Goal: Information Seeking & Learning: Learn about a topic

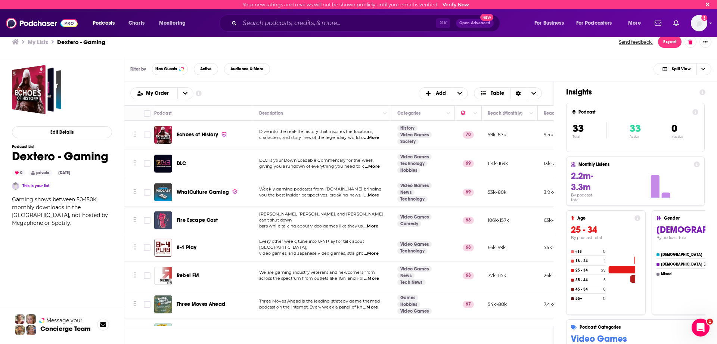
click at [467, 79] on div "Filter by Has Guests Active Audience & More Split View" at bounding box center [420, 69] width 593 height 24
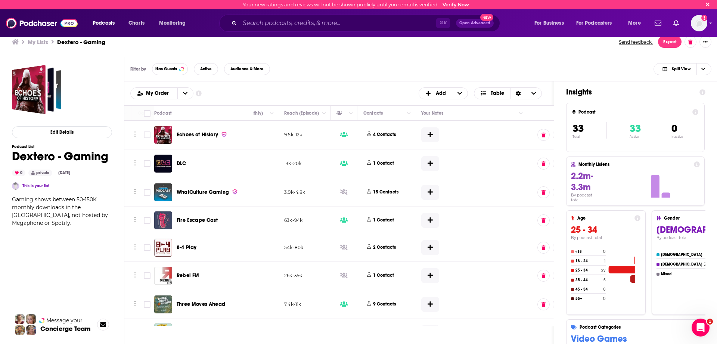
scroll to position [0, 276]
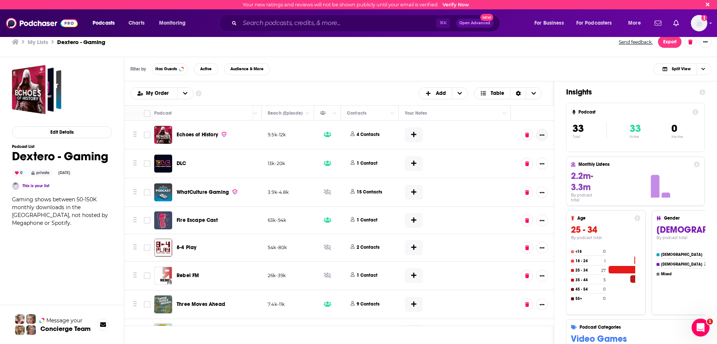
click at [537, 137] on icon "Show More Button" at bounding box center [541, 134] width 5 height 5
click at [537, 90] on div "Insights Podcast 33 Total 33 Active 0 Inactive Monthly Listens 2.2m-3.3m By pod…" at bounding box center [635, 241] width 163 height 321
click at [240, 127] on div "Echoes of History" at bounding box center [216, 135] width 78 height 18
click at [537, 68] on span "Split View" at bounding box center [680, 69] width 19 height 4
click at [537, 67] on div "Filter by Has Guests Active Audience & More Split View Split View Podcast Only …" at bounding box center [420, 69] width 593 height 24
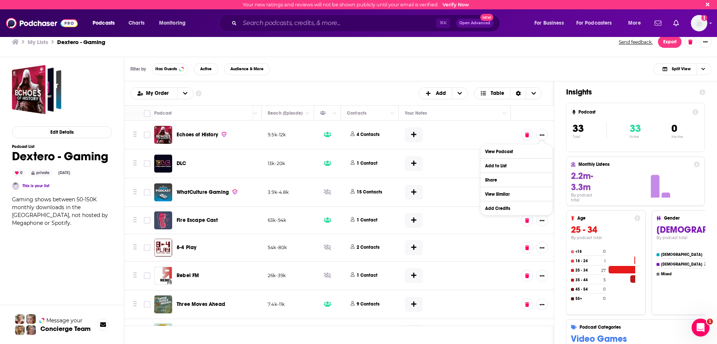
click at [537, 69] on div "Filter by Has Guests Active Audience & More Split View" at bounding box center [420, 69] width 593 height 24
click at [537, 135] on icon "Show More Button" at bounding box center [541, 134] width 5 height 1
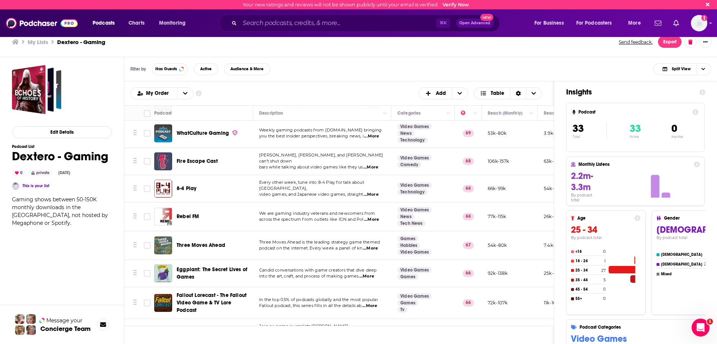
scroll to position [0, 0]
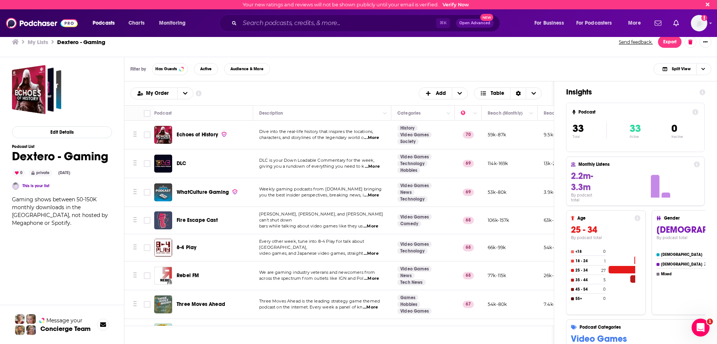
click at [373, 134] on span "Dive into the real-life history that inspires the locations," at bounding box center [316, 131] width 114 height 5
click at [373, 138] on span "...More" at bounding box center [371, 138] width 15 height 6
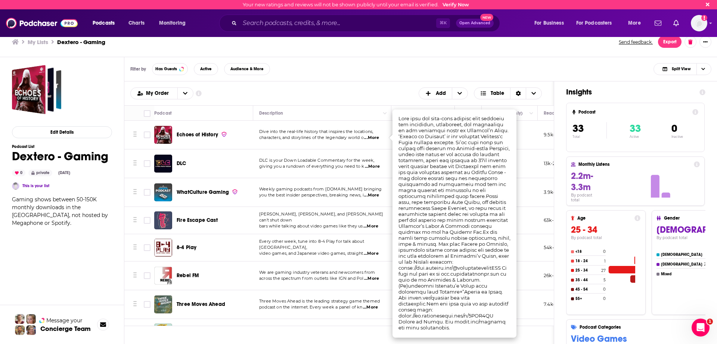
click at [252, 94] on div "My Order Customize Your List Order Select the “My Order” sort and remove all fi…" at bounding box center [338, 93] width 417 height 12
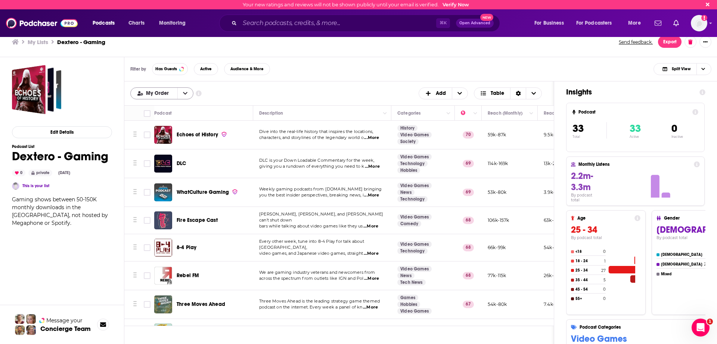
click at [183, 91] on icon "open menu" at bounding box center [185, 93] width 4 height 5
click at [183, 91] on icon "close menu" at bounding box center [185, 93] width 4 height 5
click at [376, 162] on p "DLC is your Down Loadable Commentary for the week," at bounding box center [322, 160] width 126 height 6
click at [375, 165] on span "...More" at bounding box center [372, 166] width 15 height 6
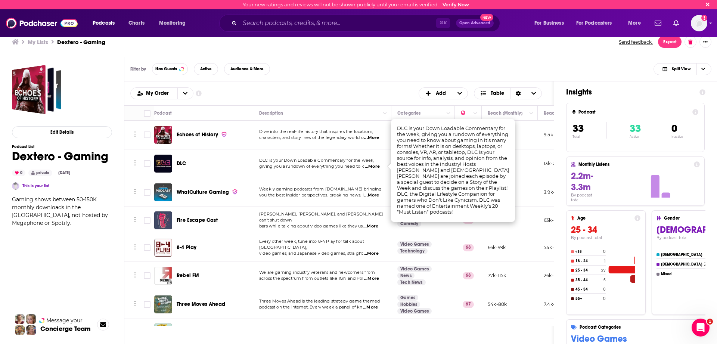
click at [375, 165] on span "...More" at bounding box center [372, 166] width 15 height 6
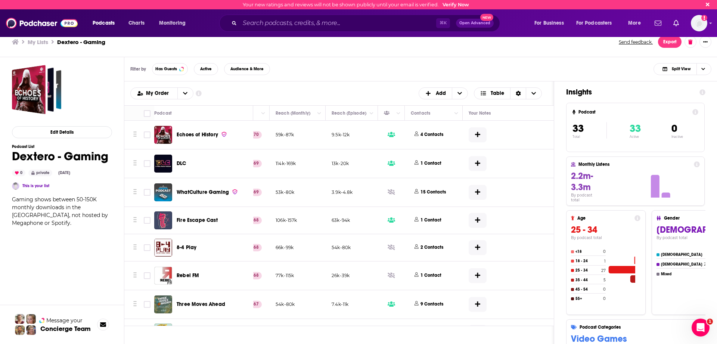
scroll to position [0, 276]
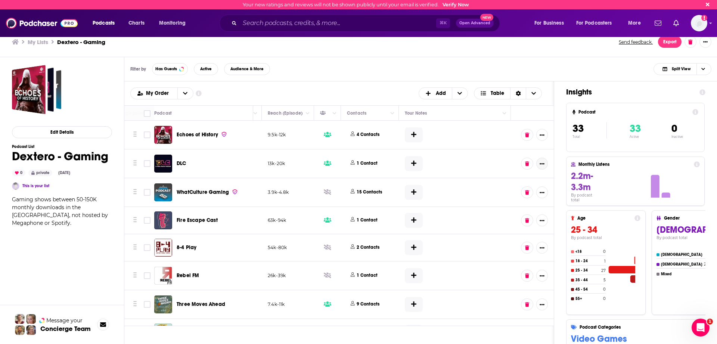
click at [537, 165] on button "Show More Button" at bounding box center [542, 163] width 12 height 12
click at [344, 66] on div "Filter by Has Guests Active Audience & More Split View" at bounding box center [420, 69] width 593 height 24
click at [255, 113] on icon "Column Actions" at bounding box center [255, 113] width 4 height 2
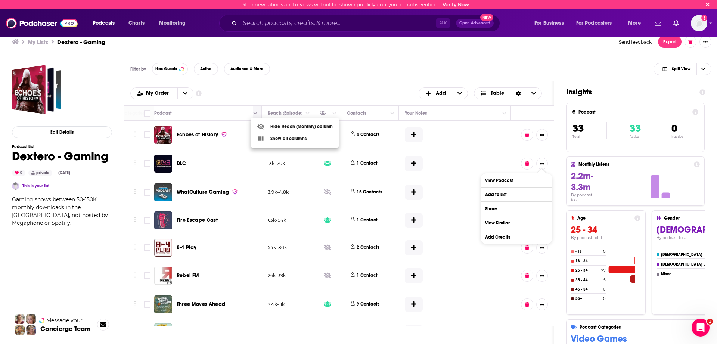
click at [255, 113] on div at bounding box center [358, 172] width 717 height 344
click at [267, 93] on div "My Order Customize Your List Order Select the “My Order” sort and remove all fi…" at bounding box center [338, 93] width 417 height 12
click at [196, 91] on icon "Show additional information" at bounding box center [199, 93] width 6 height 6
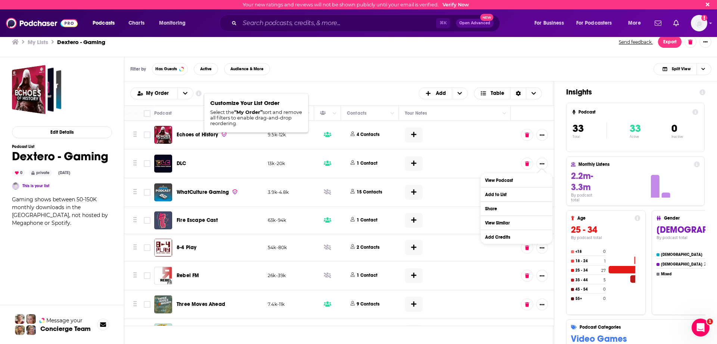
click at [196, 91] on icon "Show additional information" at bounding box center [199, 93] width 6 height 6
click at [453, 92] on span "+ Add" at bounding box center [460, 93] width 16 height 11
click at [444, 120] on span "Add a Section" at bounding box center [443, 118] width 38 height 4
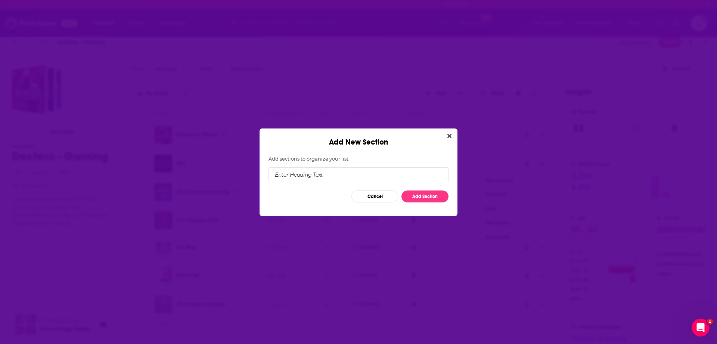
click at [356, 177] on input "Add New Section" at bounding box center [358, 174] width 180 height 15
click at [449, 136] on button "Close" at bounding box center [449, 135] width 10 height 9
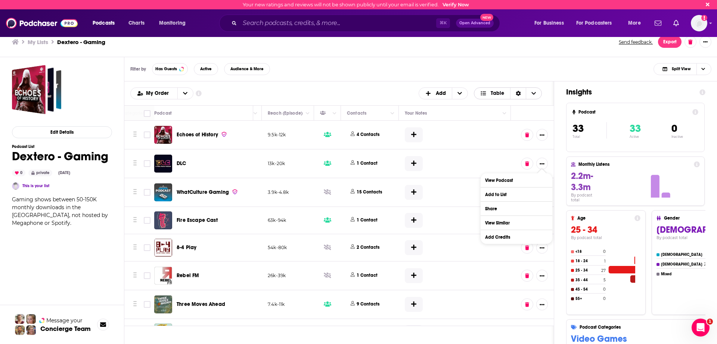
click at [534, 92] on icon "Choose View" at bounding box center [533, 93] width 4 height 5
click at [494, 94] on span "Table" at bounding box center [496, 93] width 13 height 5
click at [443, 93] on span "Add" at bounding box center [441, 93] width 10 height 5
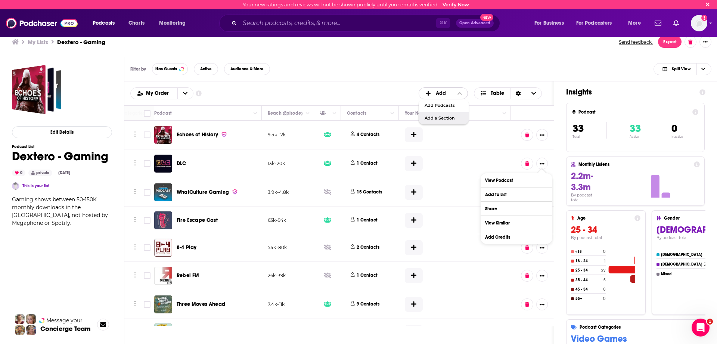
click at [443, 113] on div "Add a Section" at bounding box center [443, 118] width 50 height 13
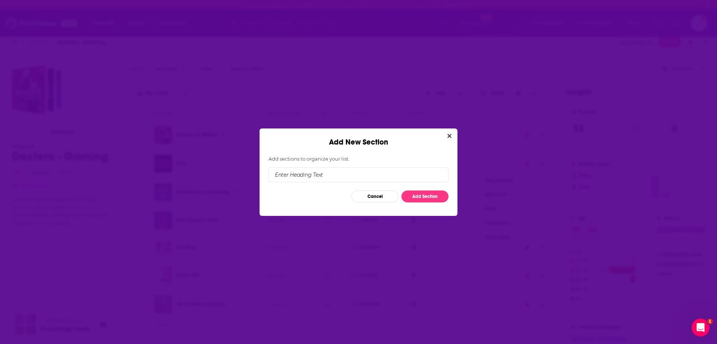
click at [319, 172] on input "Add New Section" at bounding box center [358, 174] width 180 height 15
type input "Hosting"
click at [447, 137] on icon "Close" at bounding box center [449, 136] width 4 height 4
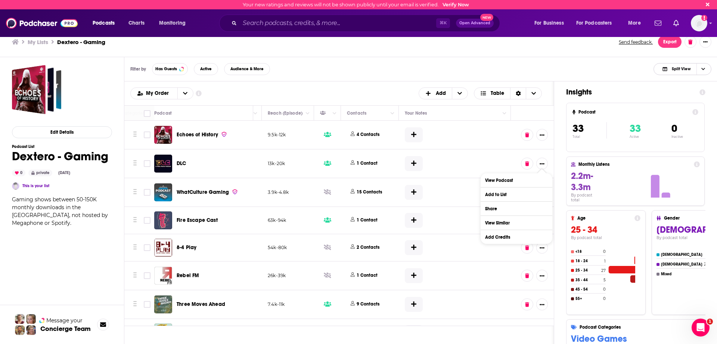
click at [537, 68] on icon "Choose View" at bounding box center [703, 69] width 4 height 4
click at [537, 94] on span "Podcast Only" at bounding box center [686, 94] width 37 height 4
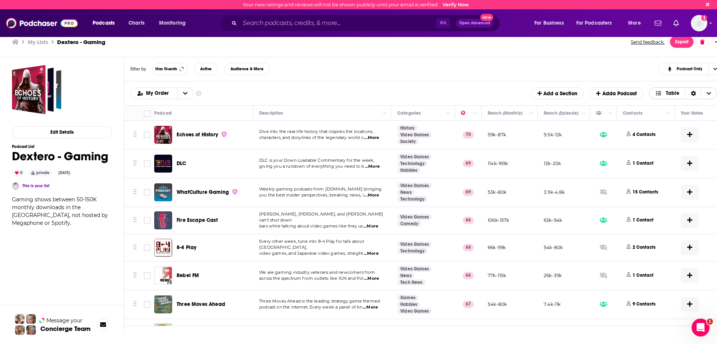
click at [537, 96] on span "Table" at bounding box center [667, 93] width 36 height 13
click at [537, 94] on div "Sort Direction" at bounding box center [693, 93] width 16 height 11
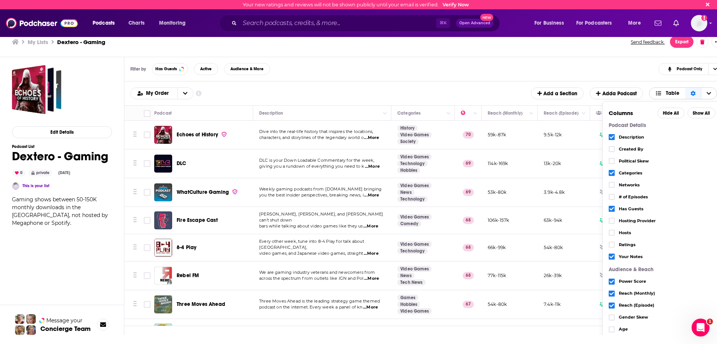
scroll to position [7, 0]
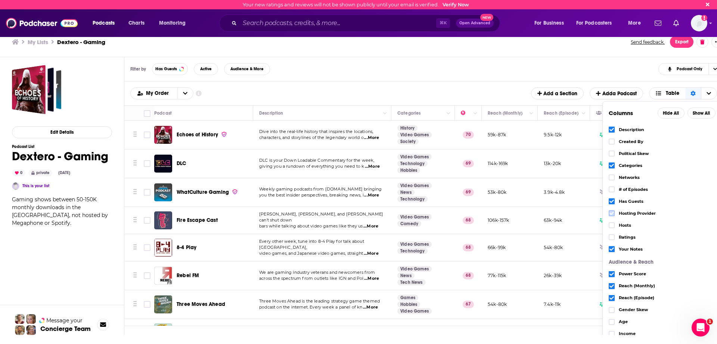
click at [537, 215] on icon "Choose View" at bounding box center [611, 213] width 4 height 4
click at [520, 88] on div "My Order Customize Your List Order Select the “My Order” sort and remove all fi…" at bounding box center [426, 93] width 592 height 12
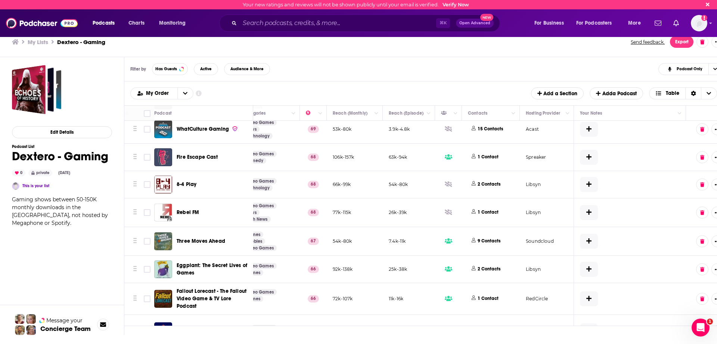
scroll to position [0, 155]
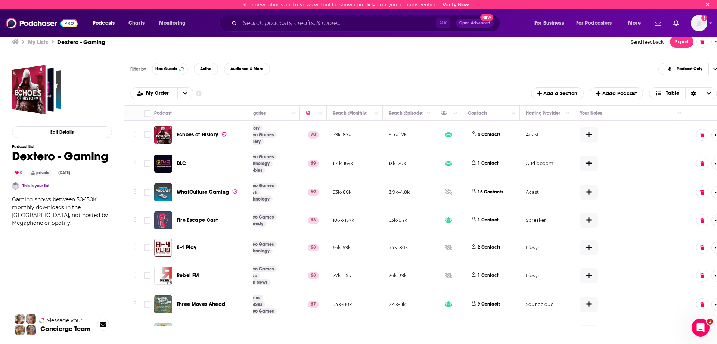
click at [41, 41] on h3 "My Lists" at bounding box center [38, 41] width 21 height 7
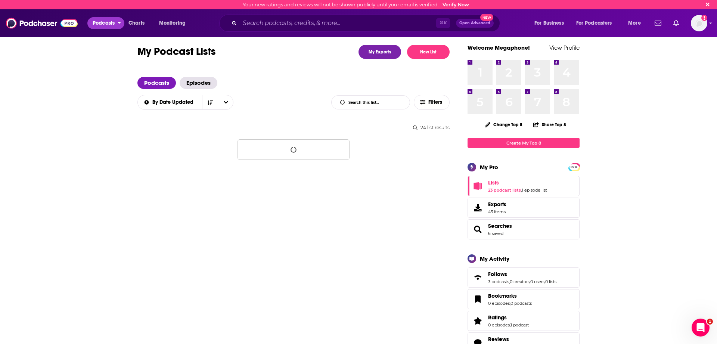
click at [103, 22] on span "Podcasts" at bounding box center [104, 23] width 22 height 10
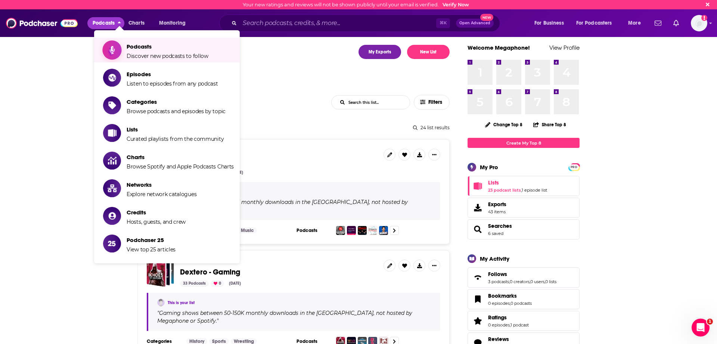
click at [168, 52] on span "Podcasts Discover new podcasts to follow" at bounding box center [168, 50] width 82 height 19
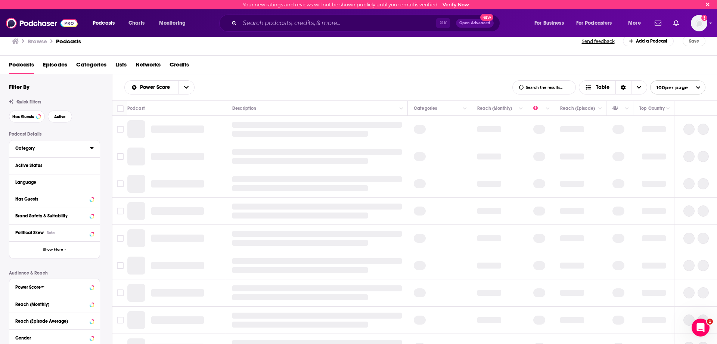
scroll to position [4, 0]
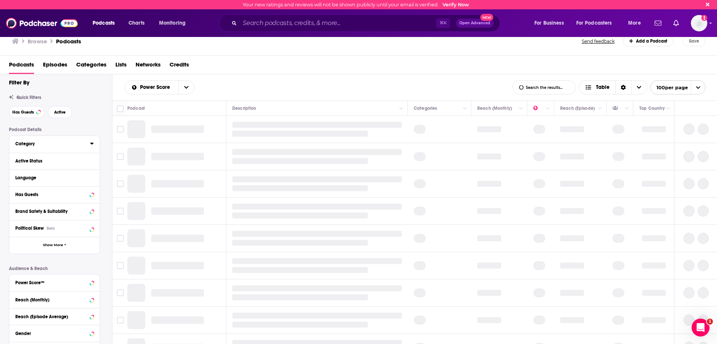
click at [74, 144] on div "Category" at bounding box center [50, 143] width 70 height 5
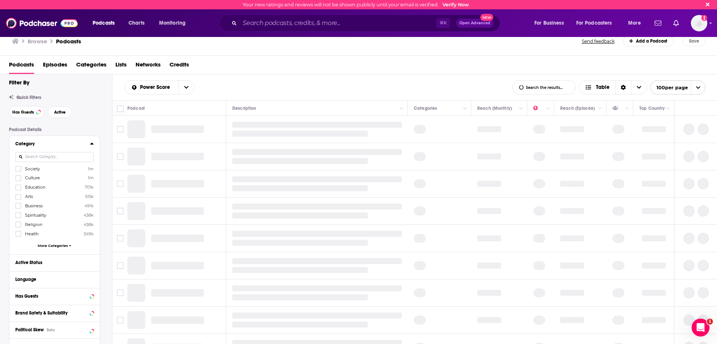
click at [67, 157] on input at bounding box center [54, 157] width 78 height 10
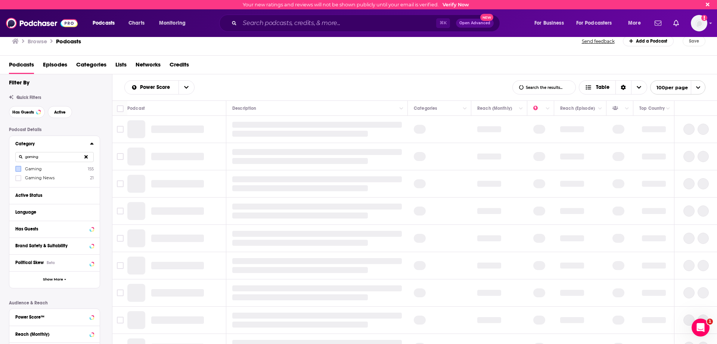
type input "gaming"
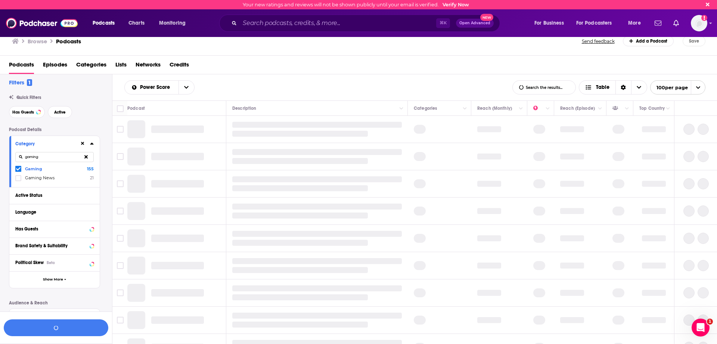
click at [90, 122] on div "Filters 1 Quick Filters Has Guests Active Podcast Details Category gaming Gamin…" at bounding box center [60, 259] width 103 height 360
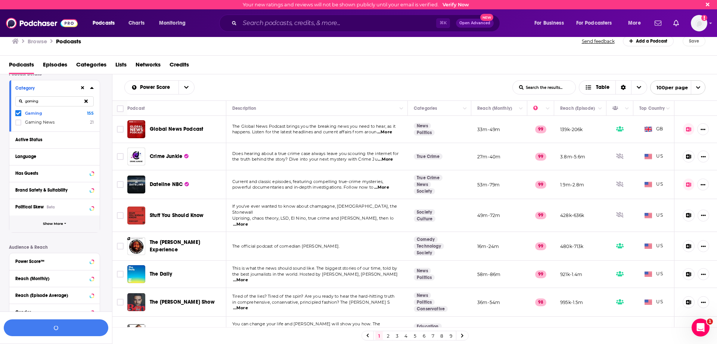
click at [55, 222] on span "Show More" at bounding box center [53, 224] width 20 height 4
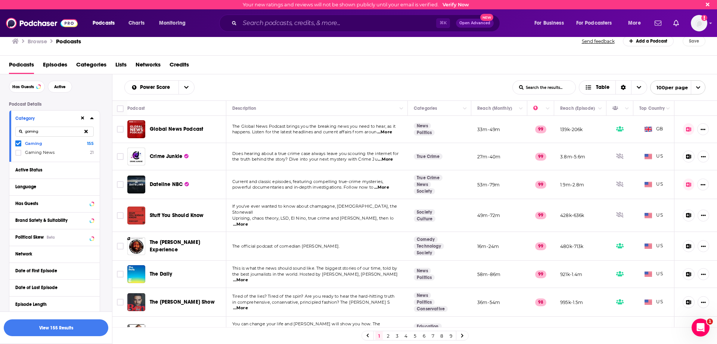
scroll to position [28, 0]
click at [44, 188] on div "Language" at bounding box center [50, 188] width 70 height 5
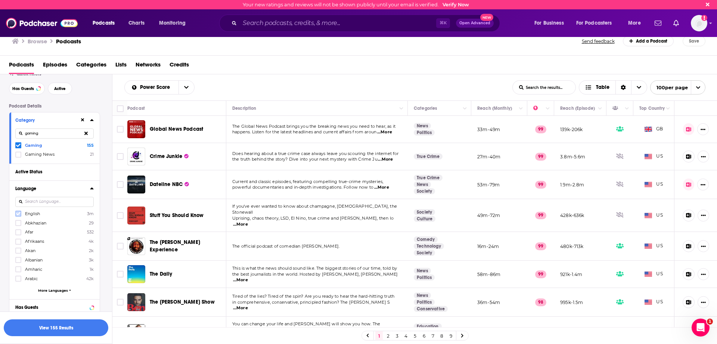
click at [15, 212] on label at bounding box center [18, 213] width 6 height 6
click at [45, 173] on div "Active Status" at bounding box center [44, 171] width 59 height 5
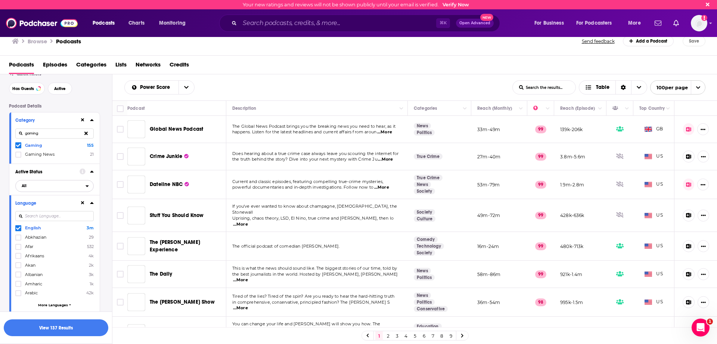
click at [22, 187] on span "All" at bounding box center [24, 186] width 5 height 4
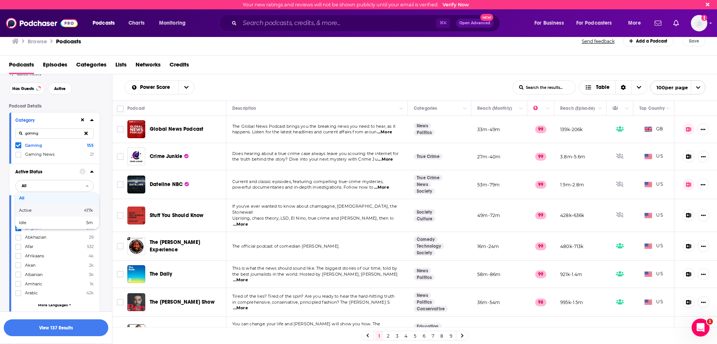
click at [36, 213] on div "Active 417k" at bounding box center [57, 210] width 84 height 12
click at [96, 90] on div "Has Guests Active" at bounding box center [60, 88] width 103 height 12
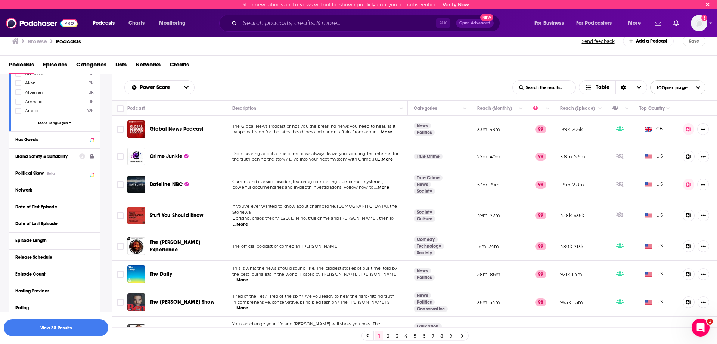
scroll to position [235, 0]
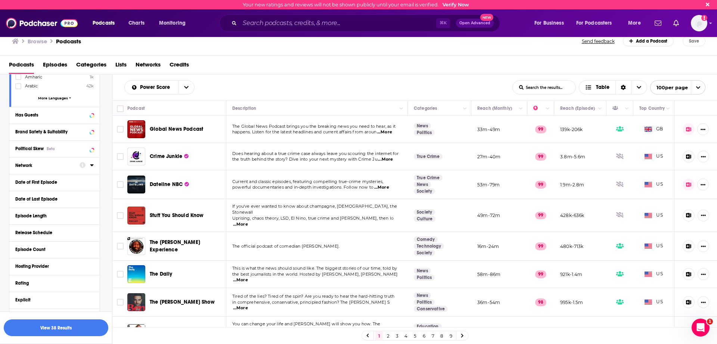
click at [69, 164] on div "Network" at bounding box center [44, 165] width 59 height 5
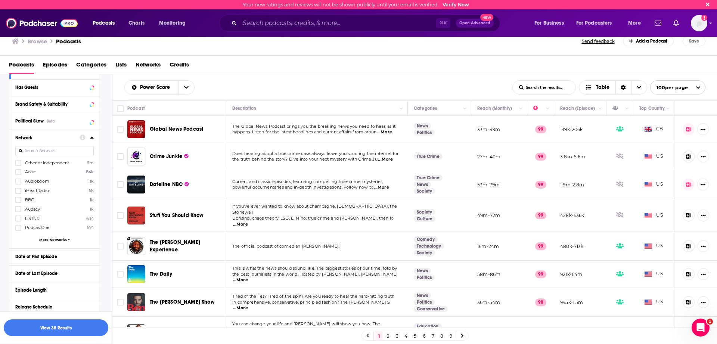
scroll to position [267, 0]
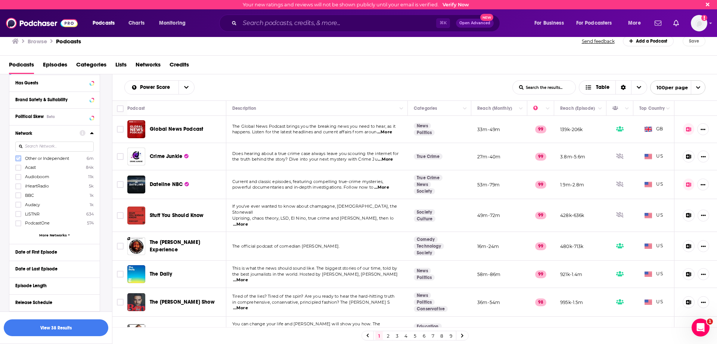
click at [16, 158] on icon at bounding box center [18, 158] width 4 height 3
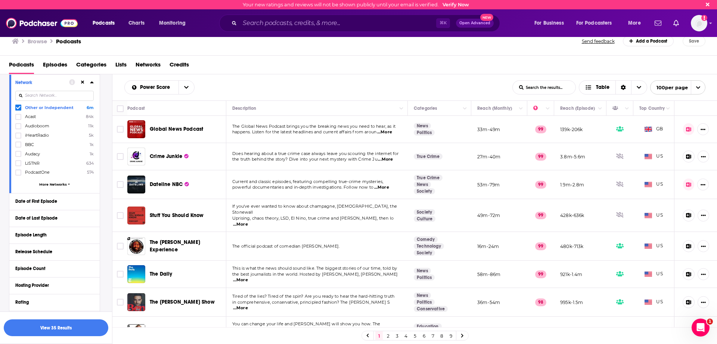
scroll to position [293, 0]
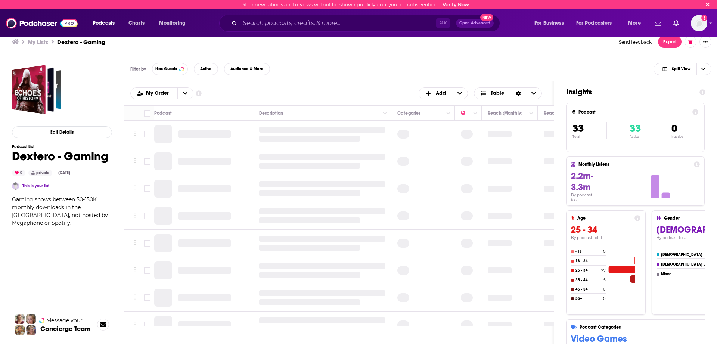
scroll to position [0, 13]
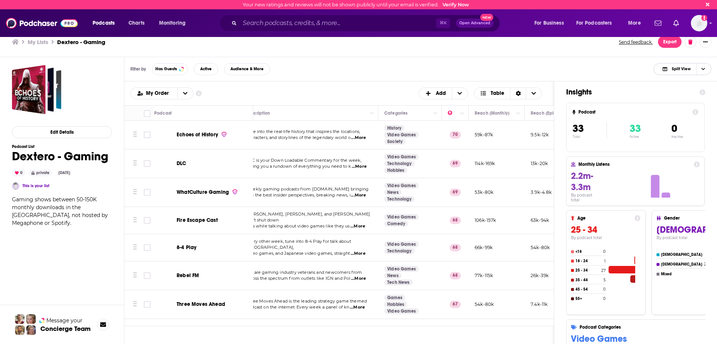
click at [685, 70] on span "Split View" at bounding box center [680, 69] width 19 height 4
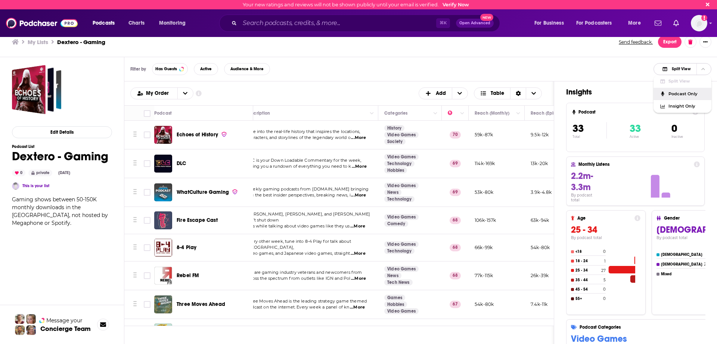
click at [687, 92] on span "Podcast Only" at bounding box center [686, 94] width 37 height 4
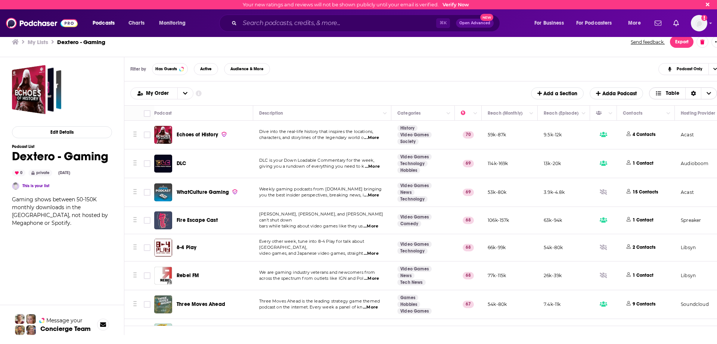
click at [705, 93] on span "Choose View" at bounding box center [709, 93] width 16 height 11
click at [691, 93] on icon "Sort Direction" at bounding box center [692, 93] width 5 height 5
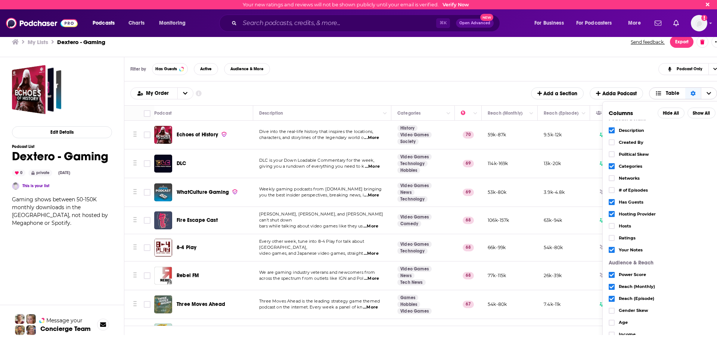
scroll to position [9, 0]
click at [611, 178] on label "Choose View" at bounding box center [611, 176] width 6 height 6
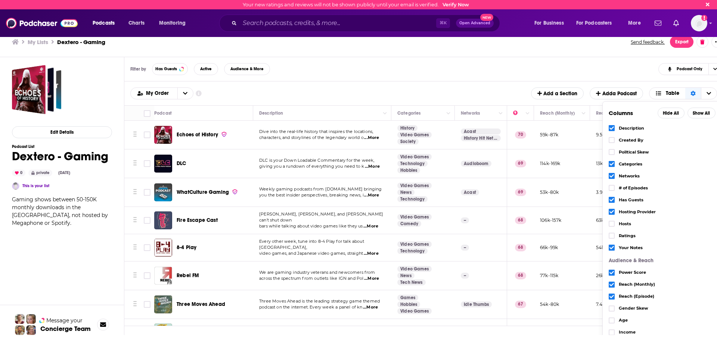
click at [556, 40] on ul "My Lists Dextero - Gaming" at bounding box center [317, 41] width 610 height 7
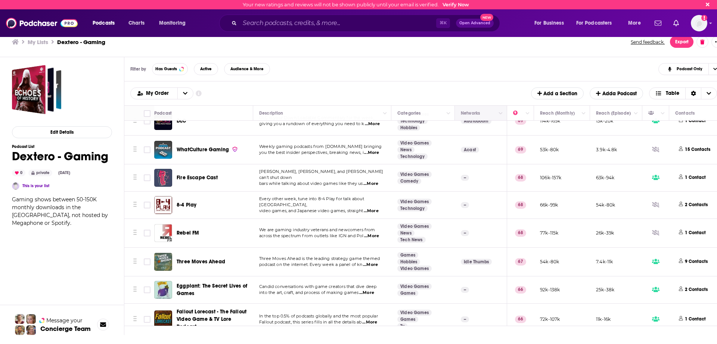
scroll to position [44, 0]
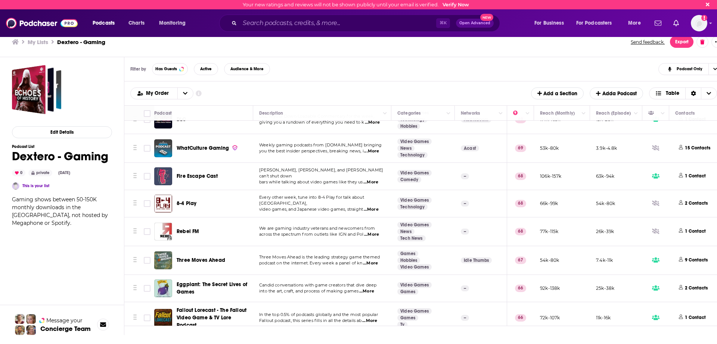
click at [372, 179] on span "...More" at bounding box center [370, 182] width 15 height 6
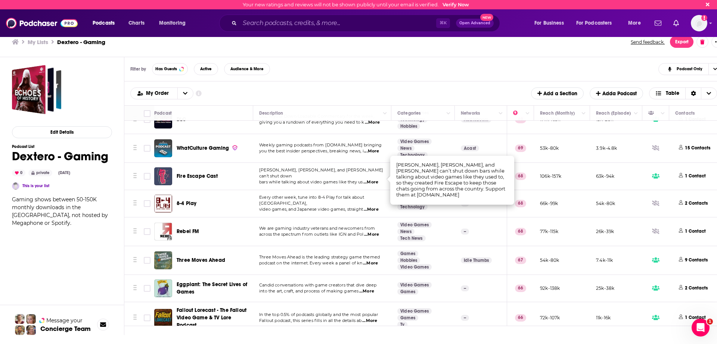
scroll to position [0, 0]
click at [372, 179] on span "...More" at bounding box center [370, 182] width 15 height 6
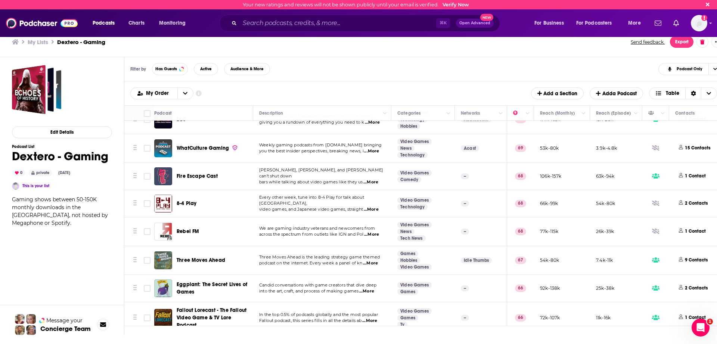
click at [222, 175] on div "Fire Escape Cast" at bounding box center [216, 175] width 78 height 7
click at [377, 206] on span "...More" at bounding box center [371, 209] width 15 height 6
click at [333, 201] on span "Every other week, tune into 8-4 Play for talk about [GEOGRAPHIC_DATA]," at bounding box center [311, 199] width 105 height 11
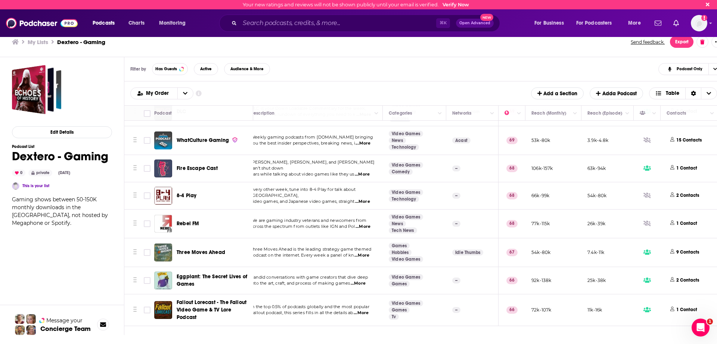
scroll to position [52, 0]
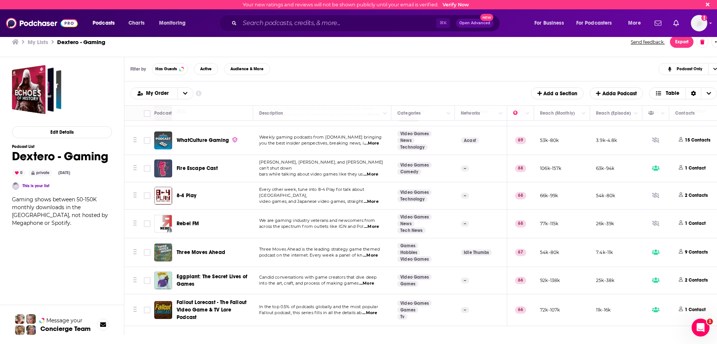
click at [371, 227] on span "...More" at bounding box center [371, 227] width 15 height 6
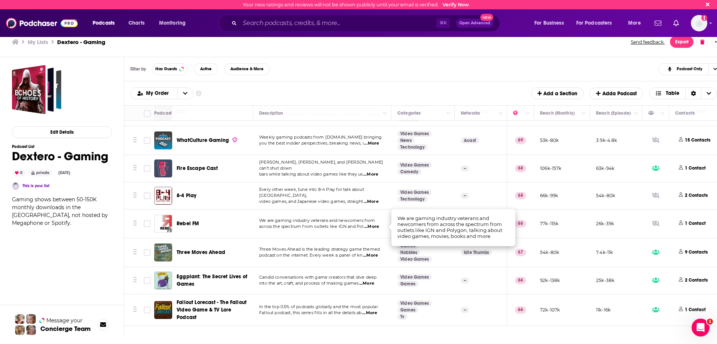
click at [498, 255] on td "Idle Thumbs" at bounding box center [481, 252] width 52 height 29
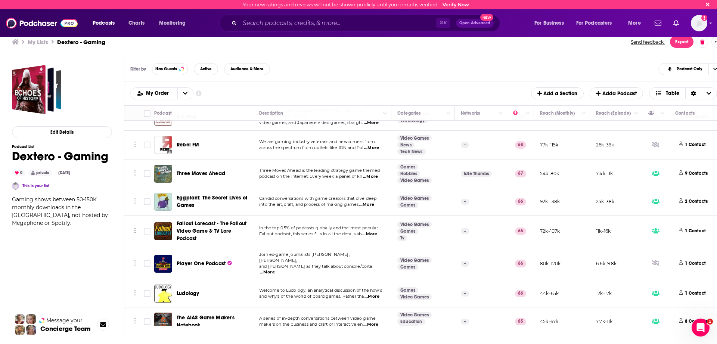
scroll to position [155, 0]
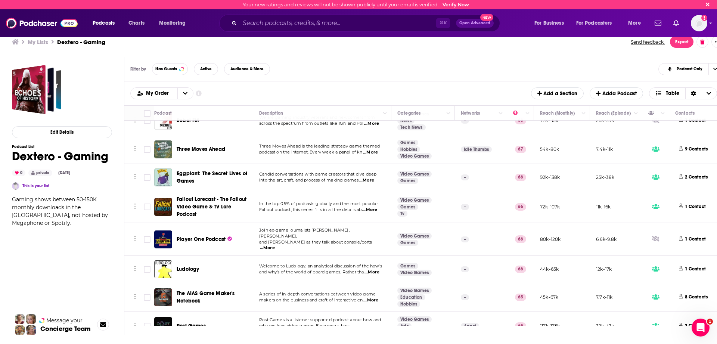
click at [368, 180] on span "...More" at bounding box center [366, 180] width 15 height 6
click at [367, 200] on td "In the top 0.5% of podcasts globally and the most popular Fallout podcast, this…" at bounding box center [322, 207] width 138 height 32
click at [376, 209] on span "...More" at bounding box center [369, 210] width 15 height 6
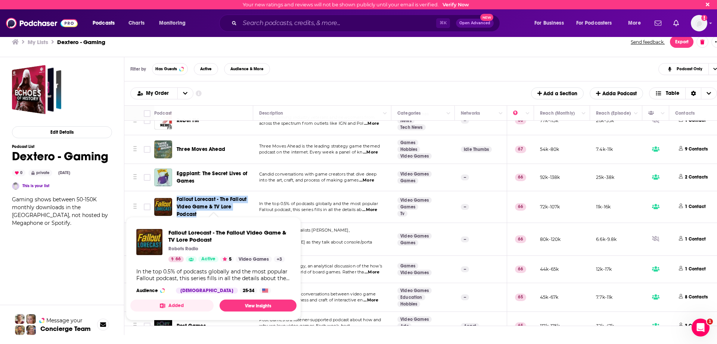
drag, startPoint x: 176, startPoint y: 196, endPoint x: 197, endPoint y: 212, distance: 26.1
click at [197, 212] on div "Fallout Lorecast - The Fallout Video Game & TV Lore Podcast" at bounding box center [204, 207] width 100 height 22
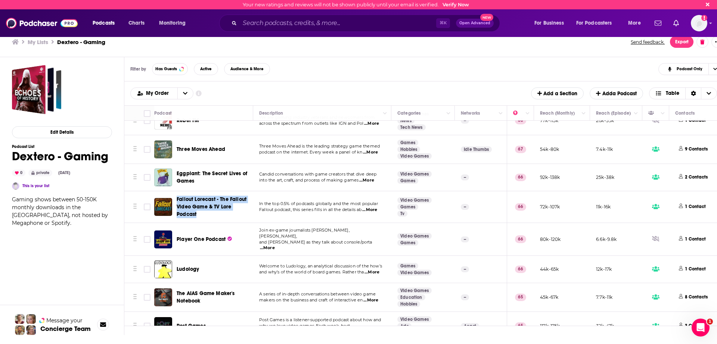
copy span "Fallout Lorecast - The Fallout Video Game & TV Lore Podcast"
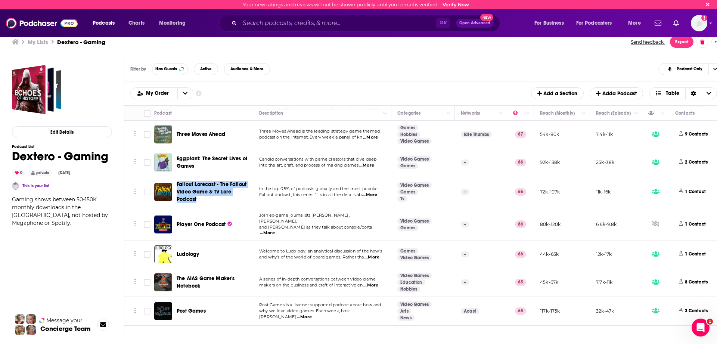
scroll to position [172, 0]
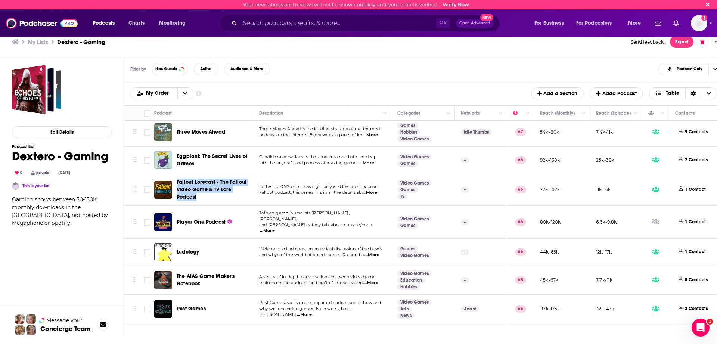
click at [377, 252] on span "...More" at bounding box center [371, 255] width 15 height 6
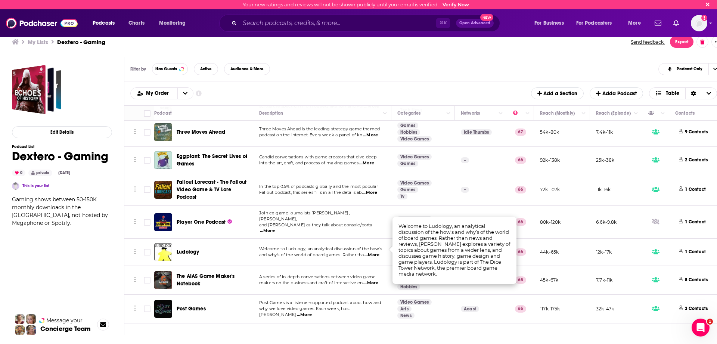
click at [296, 258] on td "Welcome to Ludology, an analytical discussion of the how’s and why’s of the wor…" at bounding box center [322, 251] width 138 height 27
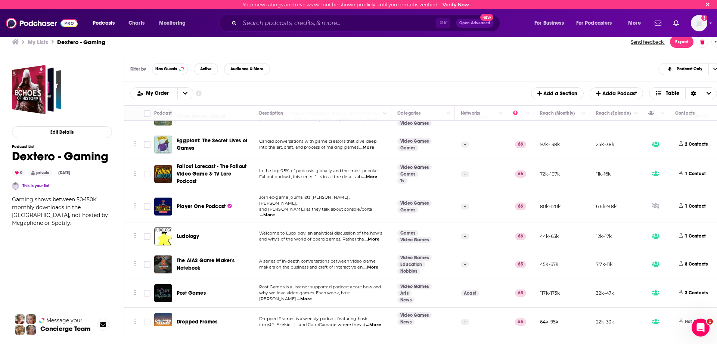
scroll to position [190, 0]
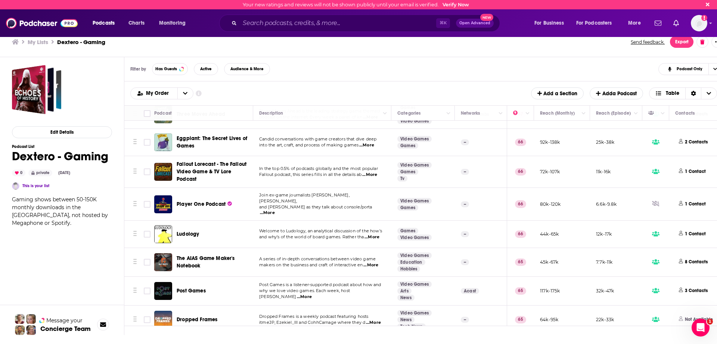
click at [373, 262] on span "...More" at bounding box center [370, 265] width 15 height 6
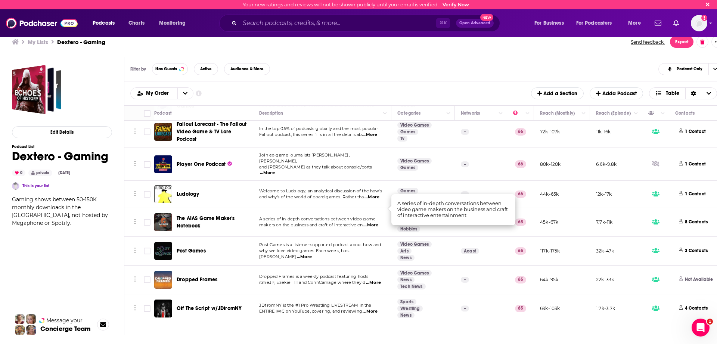
scroll to position [253, 0]
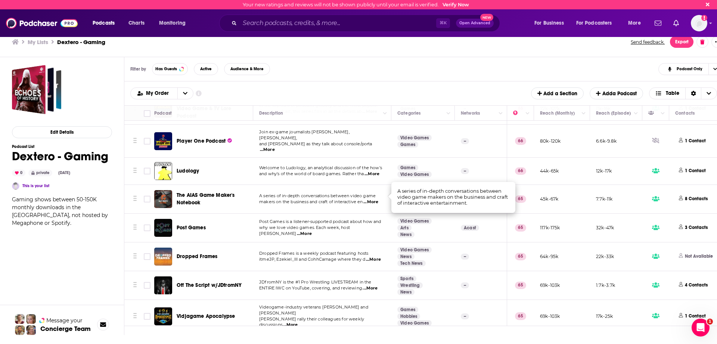
click at [374, 256] on span "...More" at bounding box center [373, 259] width 15 height 6
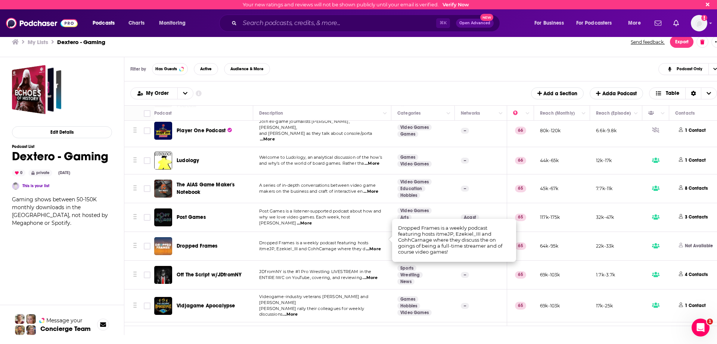
scroll to position [268, 0]
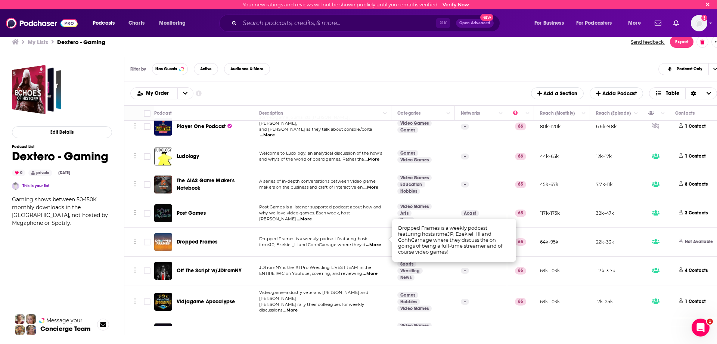
click at [332, 271] on span "ENTIRE IWC on YouTube, covering, and reviewing" at bounding box center [310, 273] width 103 height 5
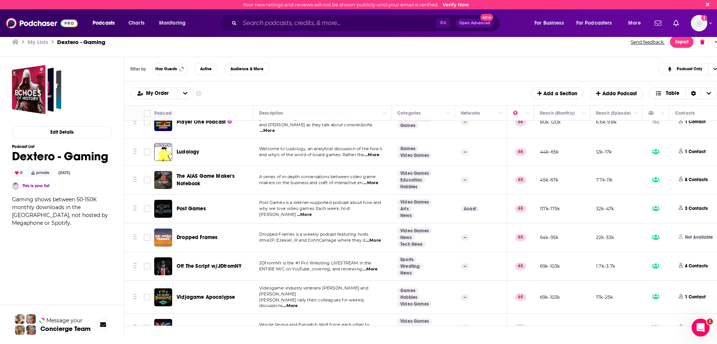
scroll to position [273, 0]
click at [372, 236] on span "...More" at bounding box center [373, 239] width 15 height 6
click at [312, 210] on span "...More" at bounding box center [304, 213] width 15 height 6
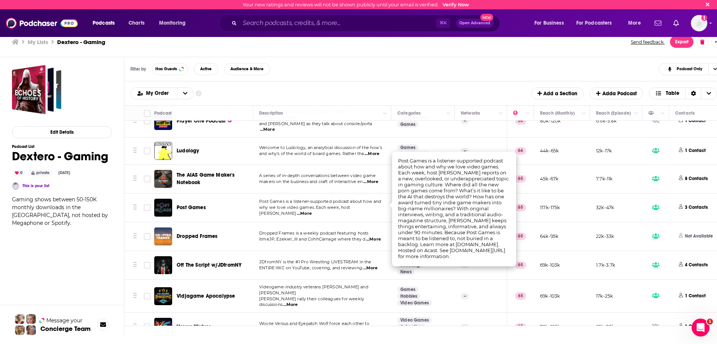
click at [307, 230] on span "Dropped Frames is a weekly podcast featuring hosts" at bounding box center [313, 232] width 109 height 5
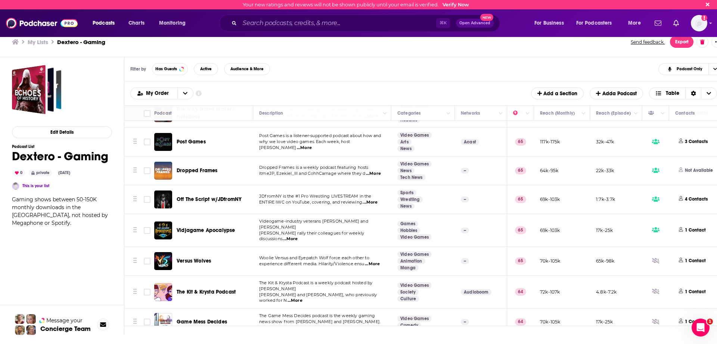
scroll to position [341, 0]
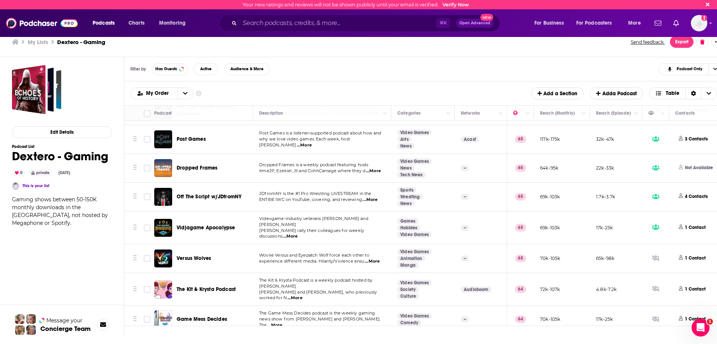
click at [297, 233] on span "...More" at bounding box center [290, 236] width 15 height 6
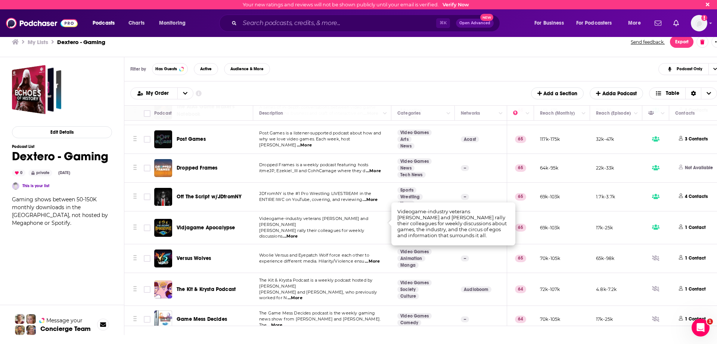
click at [340, 258] on p "experience different media. Hilarity/Violence ensu ...More" at bounding box center [322, 261] width 126 height 6
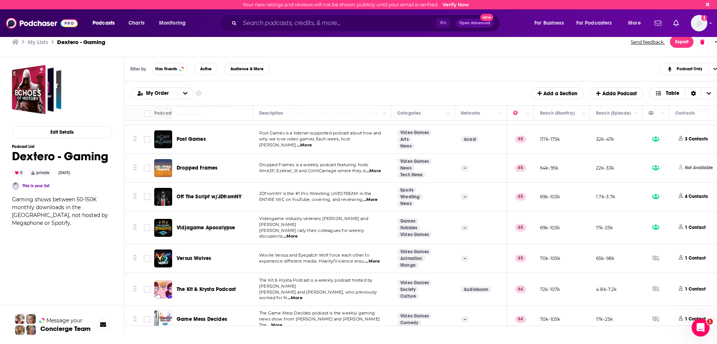
click at [369, 258] on span "...More" at bounding box center [372, 261] width 15 height 6
click at [306, 252] on span "Woolie Versus and Eyepatch Wolf force each other to" at bounding box center [314, 254] width 110 height 5
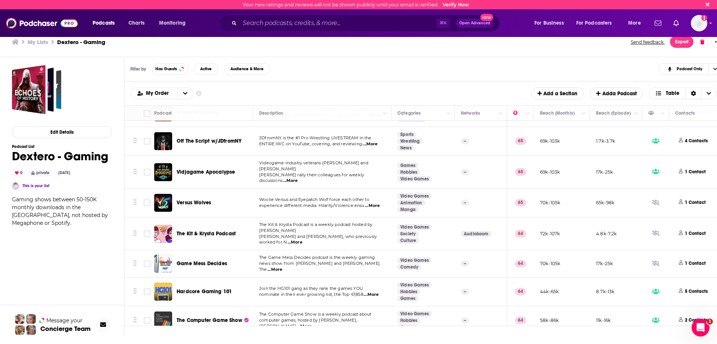
scroll to position [406, 0]
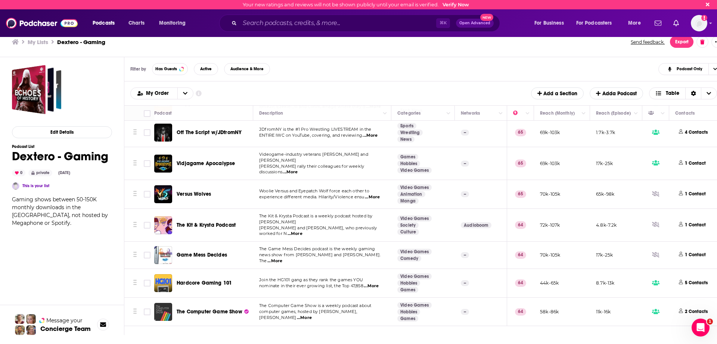
click at [296, 252] on span "news show from [PERSON_NAME] and [PERSON_NAME]. The" at bounding box center [319, 257] width 121 height 11
click at [295, 252] on span "news show from [PERSON_NAME] and [PERSON_NAME]. The" at bounding box center [319, 257] width 121 height 11
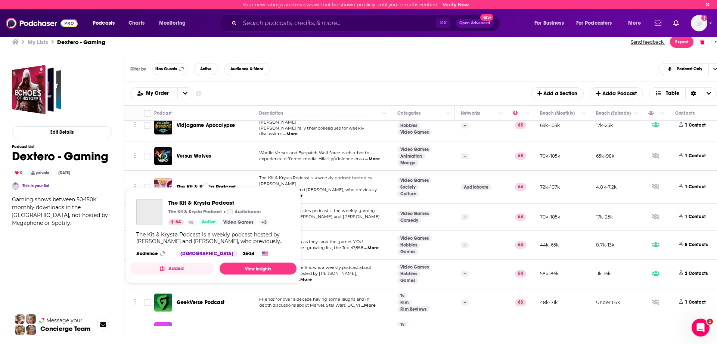
scroll to position [443, 0]
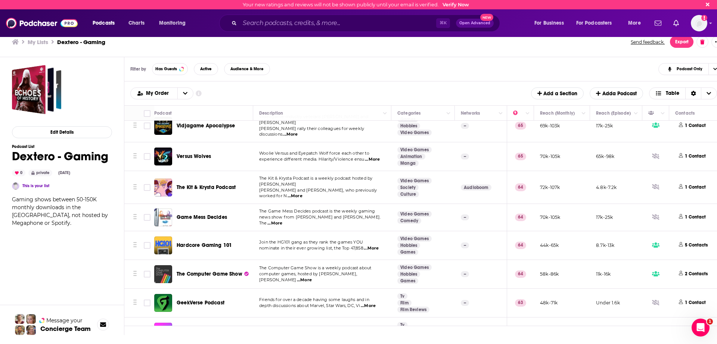
click at [282, 220] on span "...More" at bounding box center [274, 223] width 15 height 6
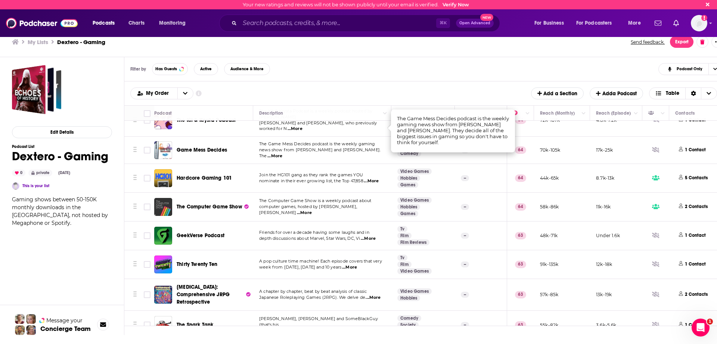
scroll to position [522, 0]
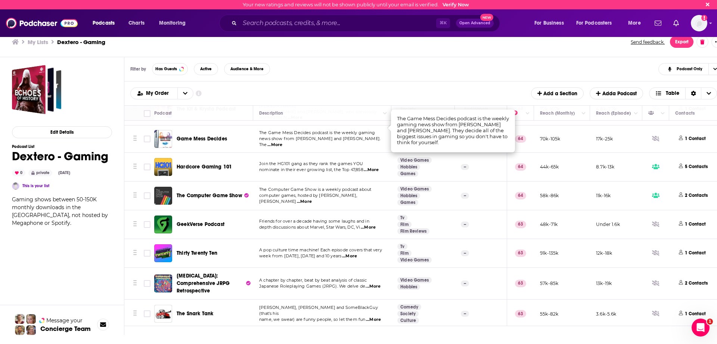
click at [312, 199] on span "...More" at bounding box center [304, 202] width 15 height 6
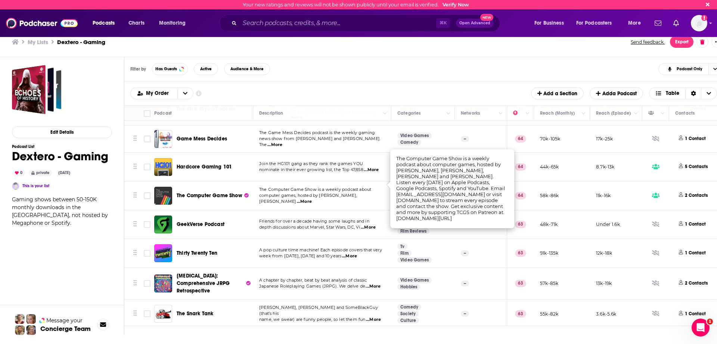
click at [284, 193] on span "computer games, hosted by [PERSON_NAME], [PERSON_NAME]" at bounding box center [308, 198] width 98 height 11
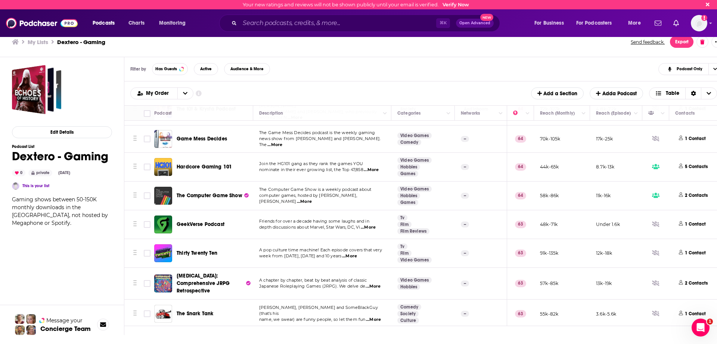
click at [381, 253] on p "week from [DATE], [DATE] and 10 years ...More" at bounding box center [322, 256] width 126 height 6
click at [357, 253] on span "...More" at bounding box center [349, 256] width 15 height 6
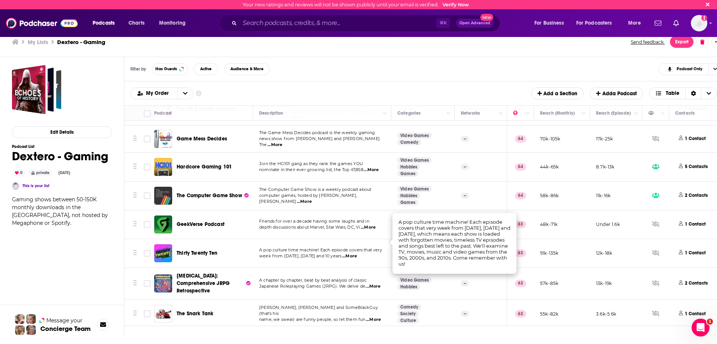
click at [287, 252] on td "A pop culture time machine! Each episode covers that very week from [DATE], [DA…" at bounding box center [322, 253] width 138 height 29
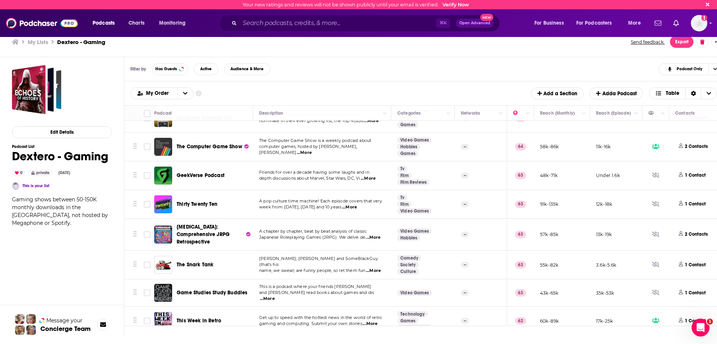
scroll to position [574, 0]
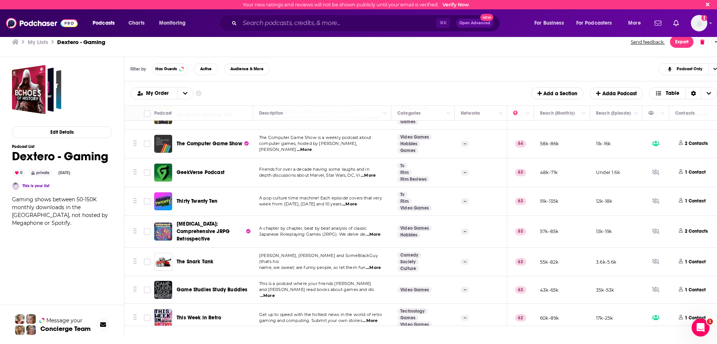
click at [373, 231] on span "...More" at bounding box center [372, 234] width 15 height 6
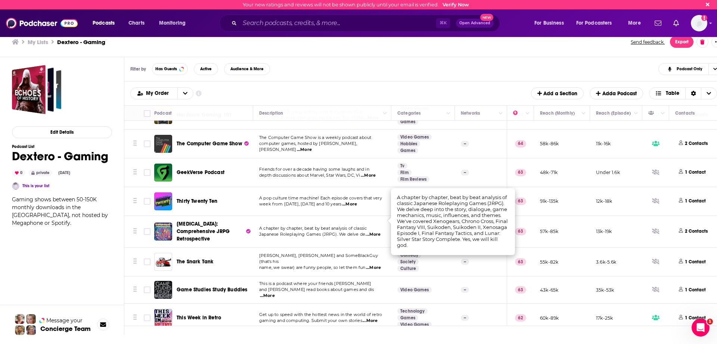
click at [373, 231] on span "...More" at bounding box center [372, 234] width 15 height 6
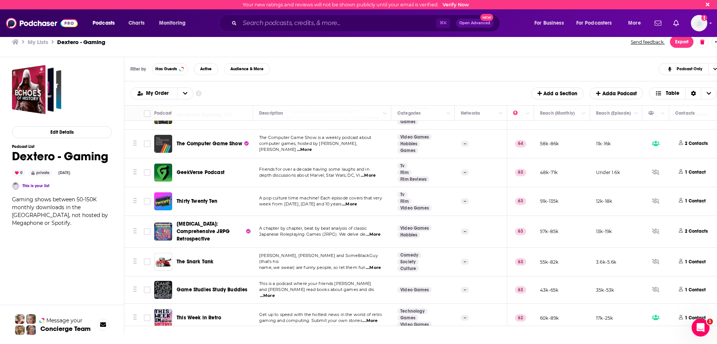
click at [373, 231] on span "...More" at bounding box center [372, 234] width 15 height 6
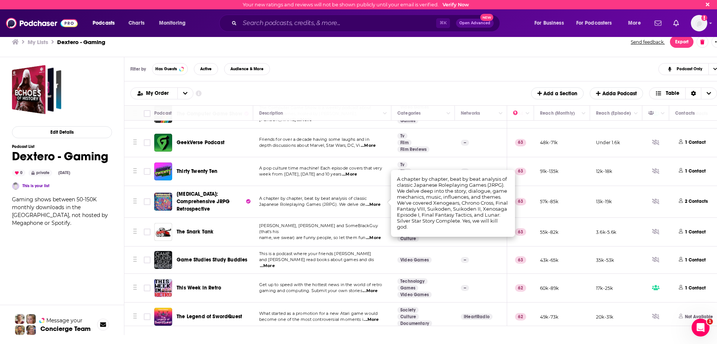
scroll to position [608, 0]
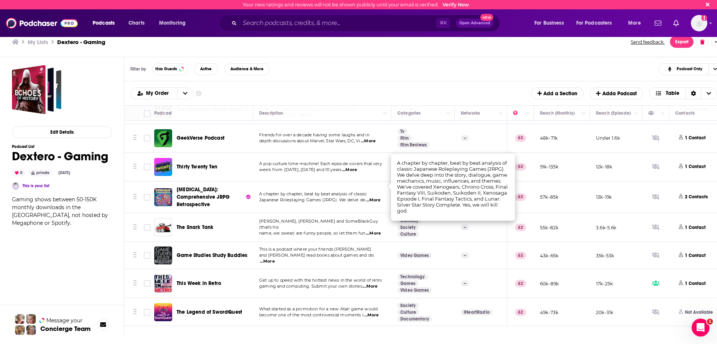
click at [327, 230] on span "name, we swear) are funny people, so let them fun" at bounding box center [312, 232] width 106 height 5
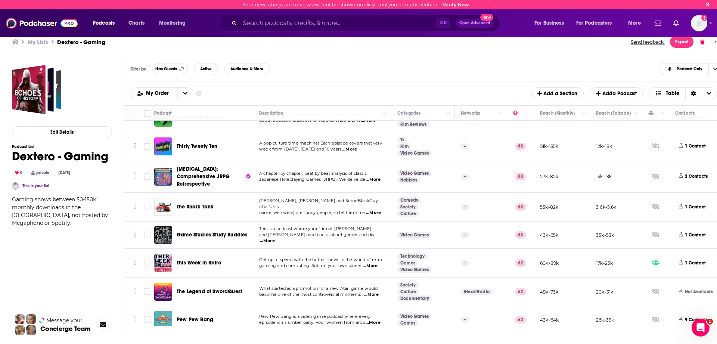
scroll to position [631, 0]
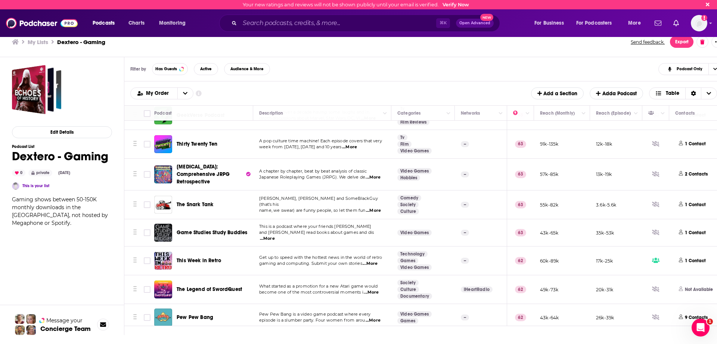
click at [375, 261] on span "...More" at bounding box center [369, 264] width 15 height 6
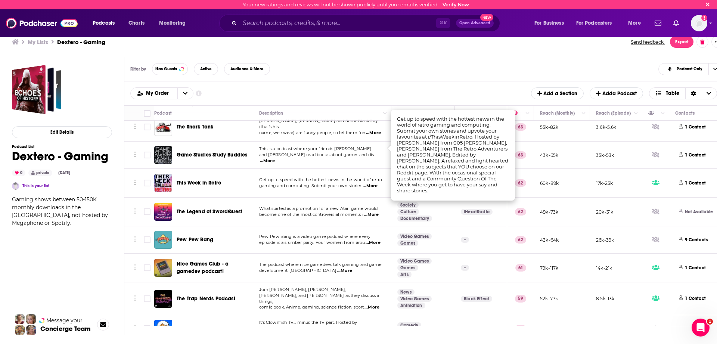
scroll to position [736, 0]
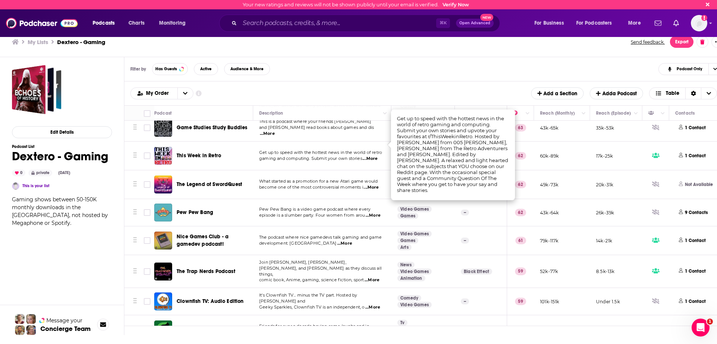
click at [337, 240] on span "...More" at bounding box center [344, 243] width 15 height 6
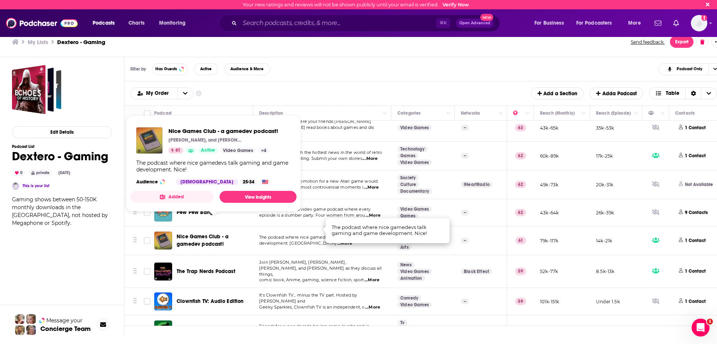
click at [208, 233] on span "Nice Games Club - a gamedev podcast!" at bounding box center [203, 240] width 52 height 14
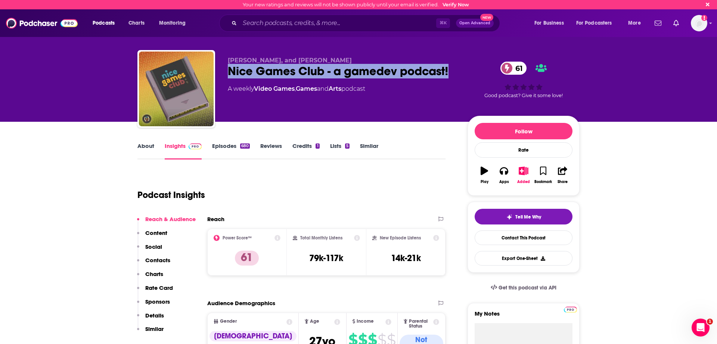
drag, startPoint x: 228, startPoint y: 73, endPoint x: 448, endPoint y: 75, distance: 220.2
click at [448, 75] on div "Nice Games Club - a gamedev podcast! 61" at bounding box center [342, 71] width 228 height 15
copy h2 "Nice Games Club - a gamedev podcast!"
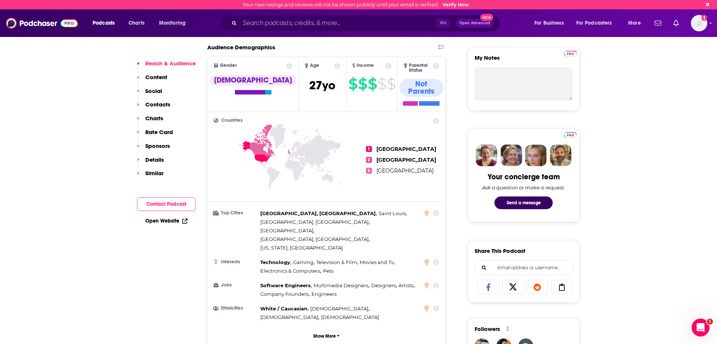
scroll to position [345, 0]
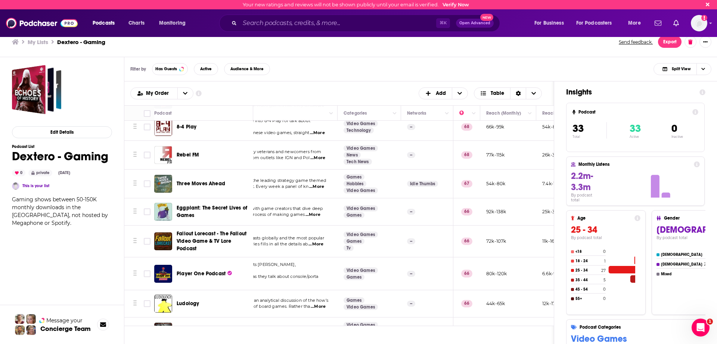
scroll to position [121, 17]
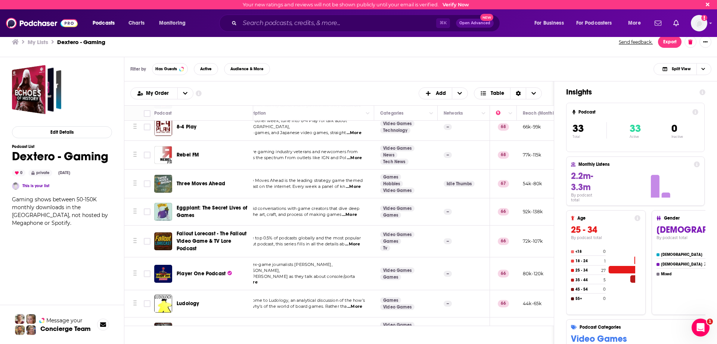
click at [361, 303] on span "...More" at bounding box center [354, 306] width 15 height 6
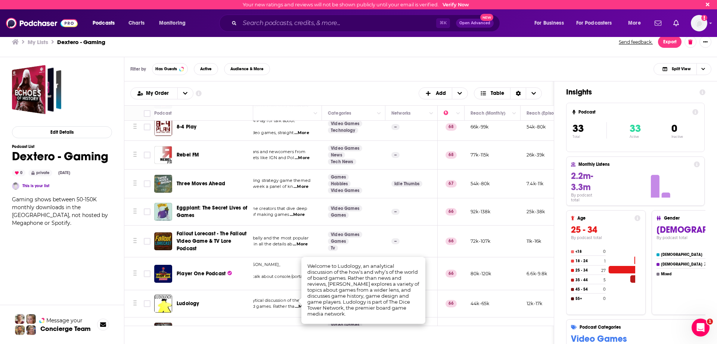
scroll to position [121, 103]
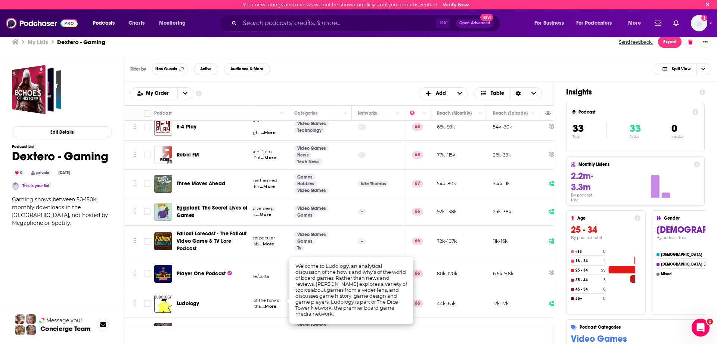
click at [461, 290] on td "44k-65k" at bounding box center [459, 303] width 56 height 27
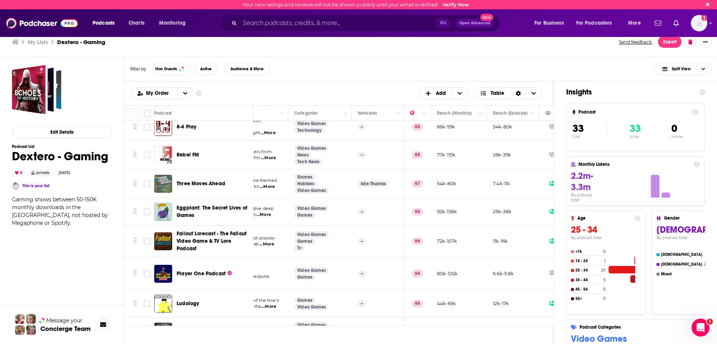
scroll to position [121, 0]
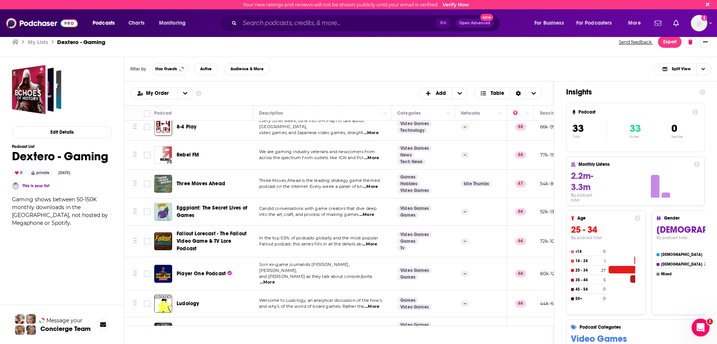
click at [369, 213] on span "...More" at bounding box center [366, 215] width 15 height 6
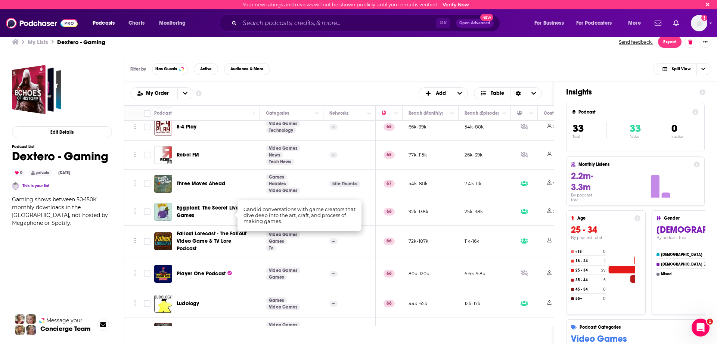
scroll to position [121, 149]
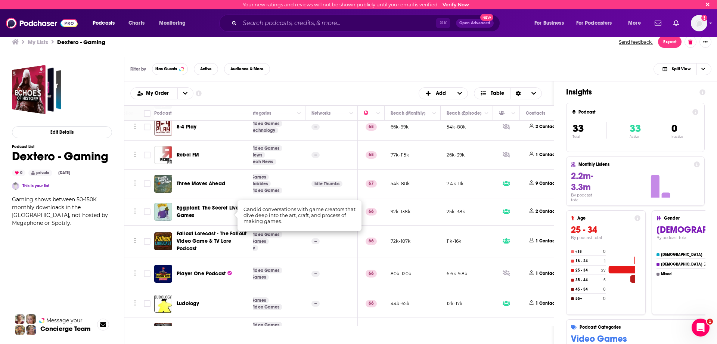
click at [429, 254] on td "72k-107k" at bounding box center [412, 241] width 56 height 32
click at [38, 42] on h3 "My Lists" at bounding box center [38, 41] width 21 height 7
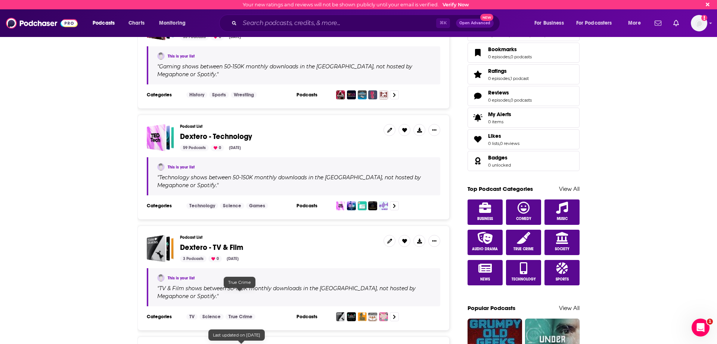
scroll to position [238, 0]
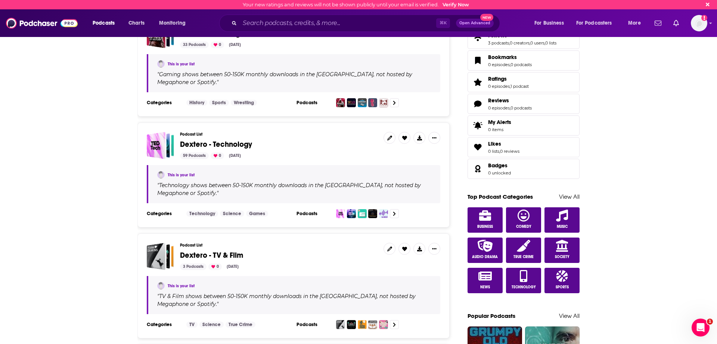
click at [189, 250] on span "Dextero - TV & Film" at bounding box center [211, 254] width 63 height 9
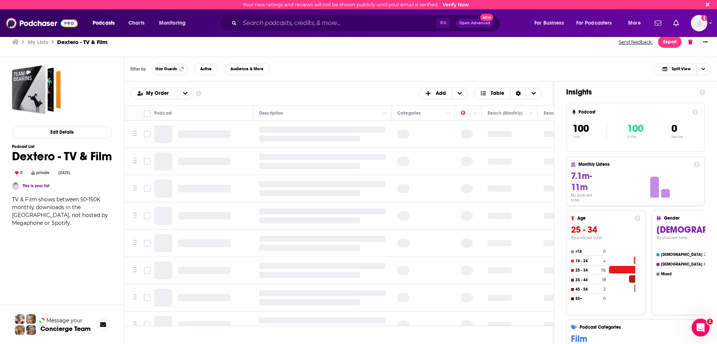
scroll to position [0, 162]
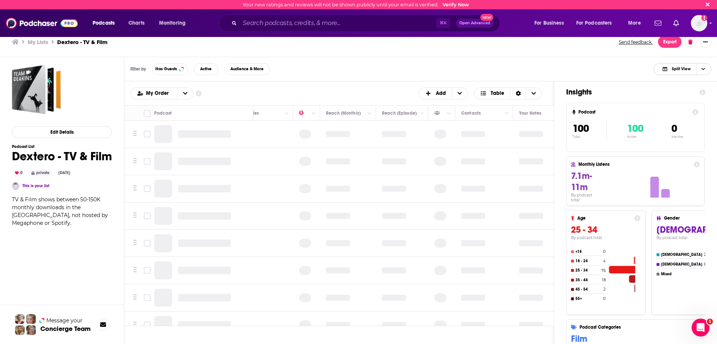
click at [699, 67] on span "Choose View" at bounding box center [702, 68] width 13 height 11
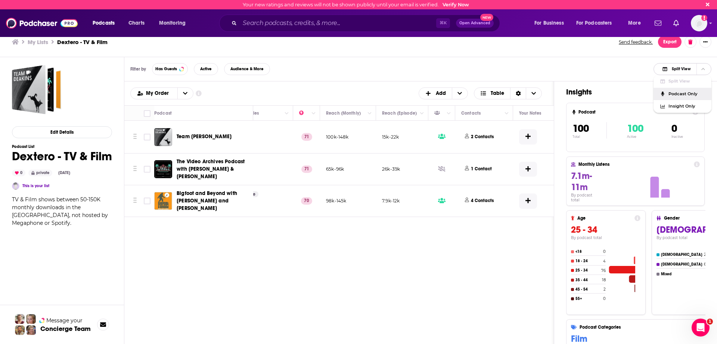
click at [683, 93] on span "Podcast Only" at bounding box center [686, 94] width 37 height 4
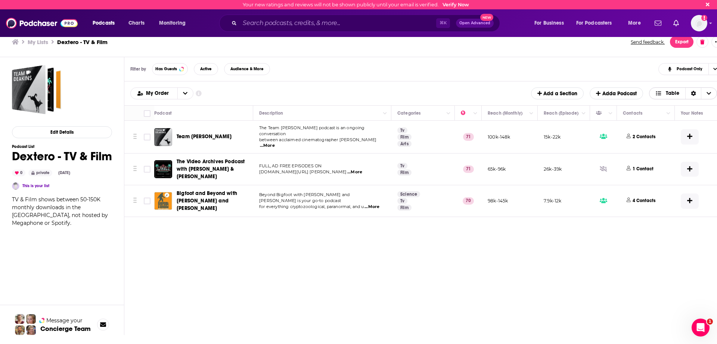
click at [707, 93] on icon "Choose View" at bounding box center [709, 93] width 4 height 3
click at [695, 93] on div "Sort Direction" at bounding box center [693, 93] width 16 height 11
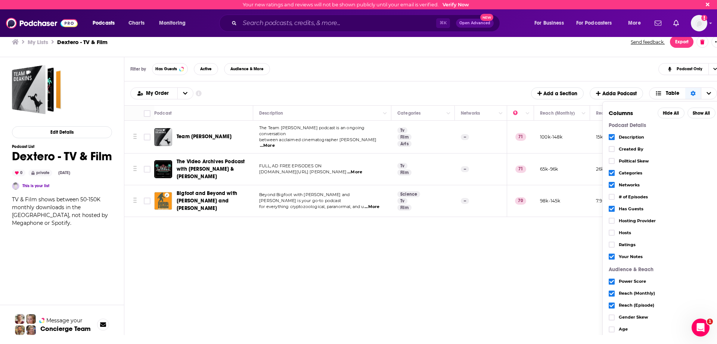
click at [552, 242] on div "Filter by Has Guests Active Audience & More Podcast Only Podcasts Add My Order …" at bounding box center [426, 196] width 605 height 278
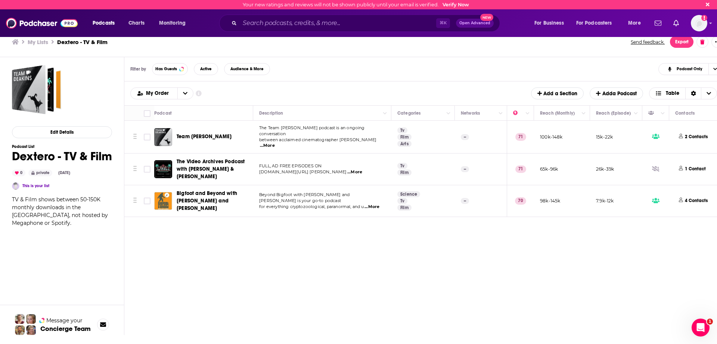
click at [372, 204] on span "...More" at bounding box center [371, 207] width 15 height 6
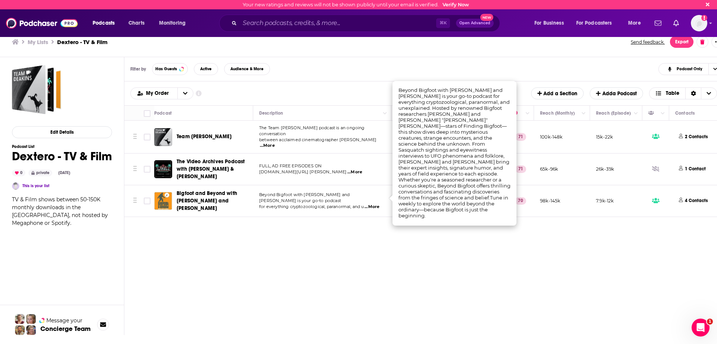
click at [372, 204] on span "...More" at bounding box center [371, 207] width 15 height 6
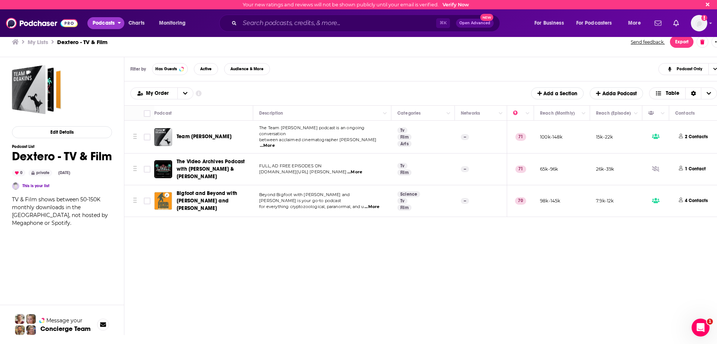
click at [114, 17] on button "Podcasts" at bounding box center [105, 23] width 37 height 12
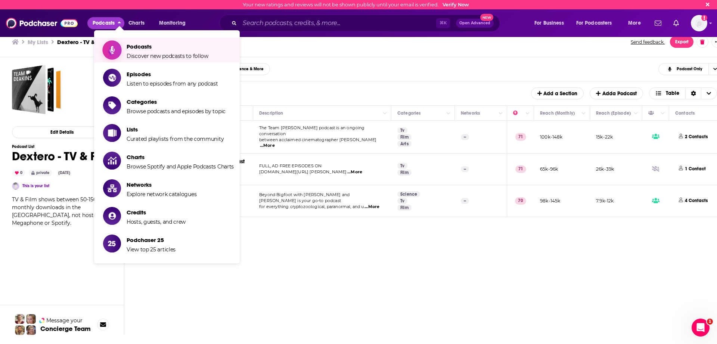
click at [136, 47] on span "Podcasts" at bounding box center [168, 46] width 82 height 7
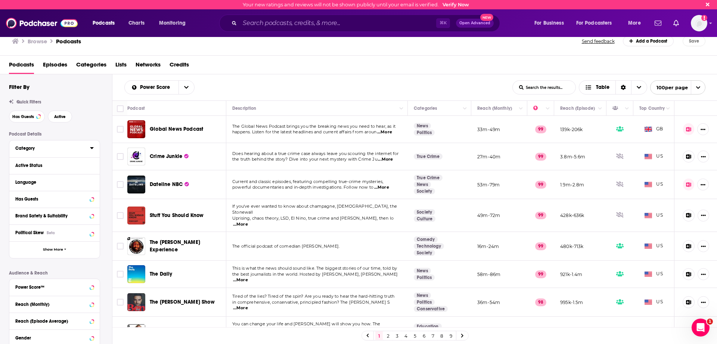
click at [44, 153] on div "Category" at bounding box center [54, 148] width 90 height 17
click at [58, 150] on div "Category" at bounding box center [50, 148] width 70 height 5
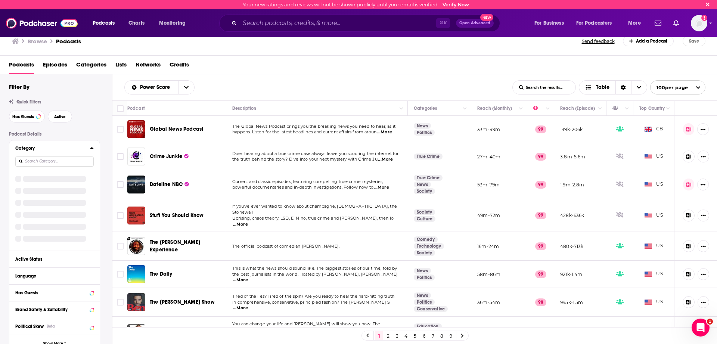
click at [76, 159] on input at bounding box center [54, 161] width 78 height 10
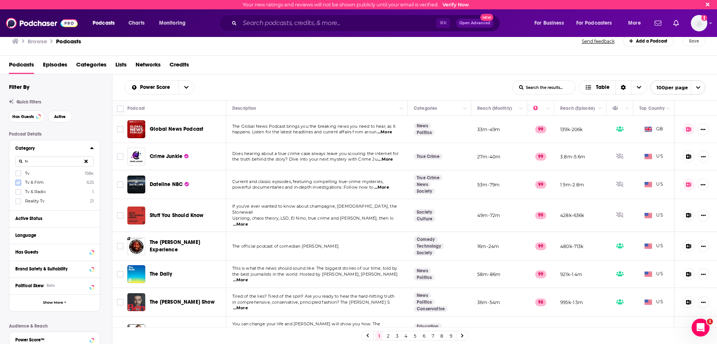
type input "tv"
click at [20, 183] on icon at bounding box center [18, 182] width 4 height 4
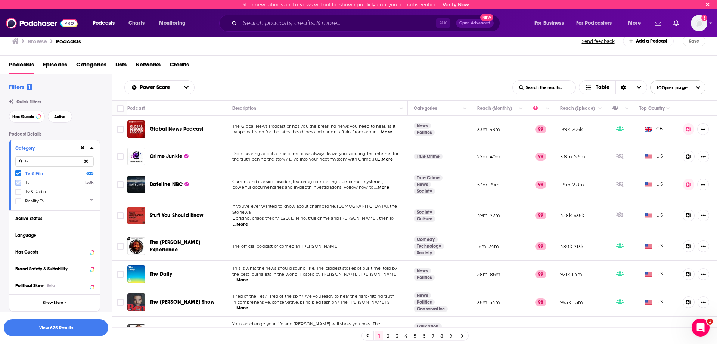
click at [18, 183] on icon at bounding box center [18, 182] width 4 height 3
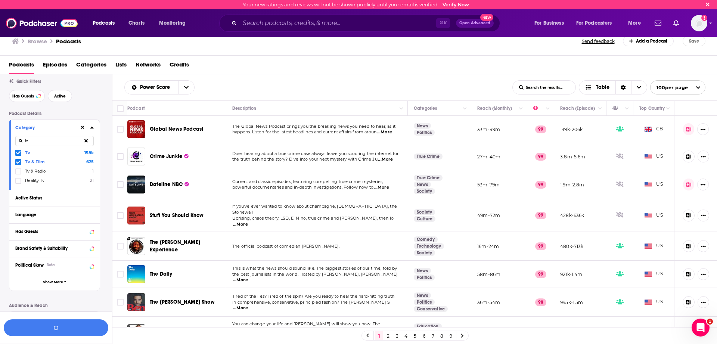
scroll to position [25, 0]
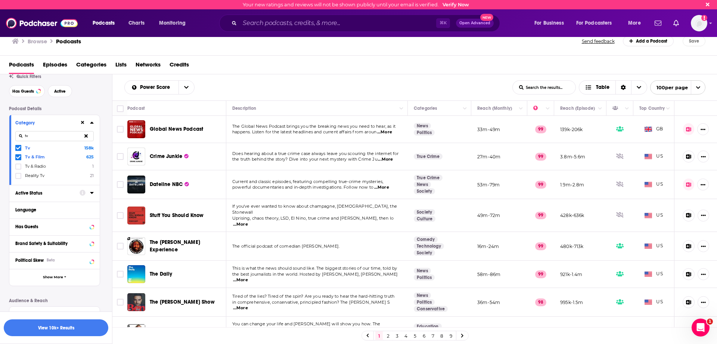
click at [54, 195] on div "Active Status" at bounding box center [44, 192] width 59 height 5
click at [42, 207] on span "All" at bounding box center [51, 207] width 70 height 10
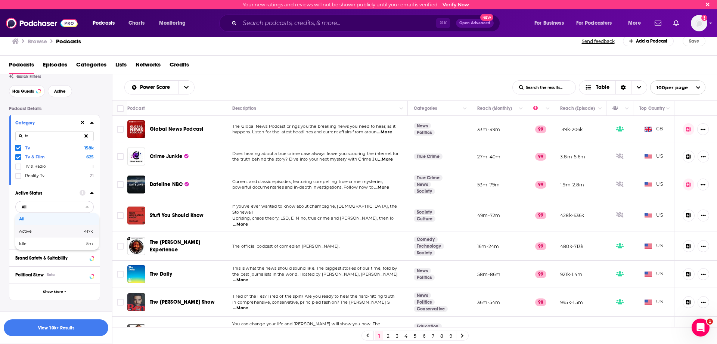
click at [42, 230] on span "Active" at bounding box center [38, 231] width 38 height 4
click at [75, 326] on button "button" at bounding box center [56, 327] width 105 height 17
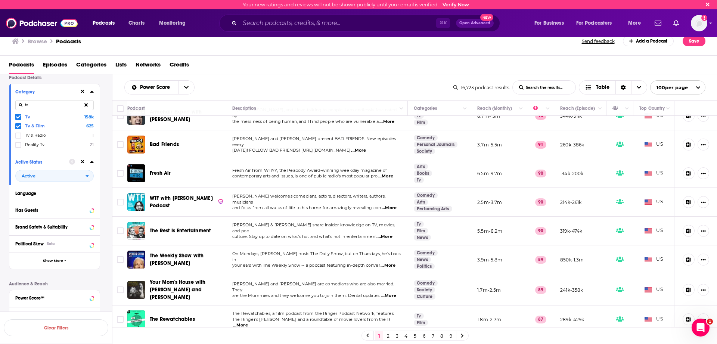
scroll to position [80, 0]
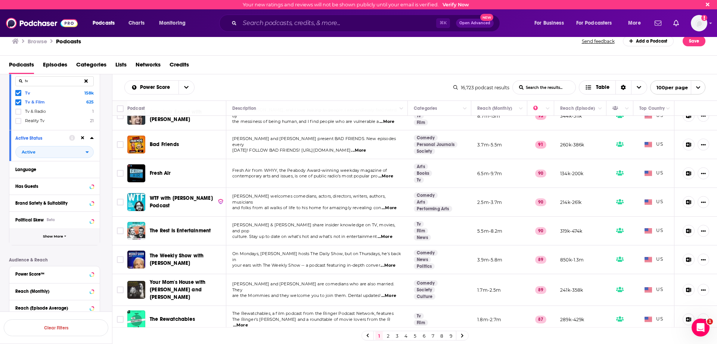
click at [54, 236] on span "Show More" at bounding box center [53, 236] width 20 height 4
click at [53, 240] on button "Network" at bounding box center [47, 235] width 64 height 9
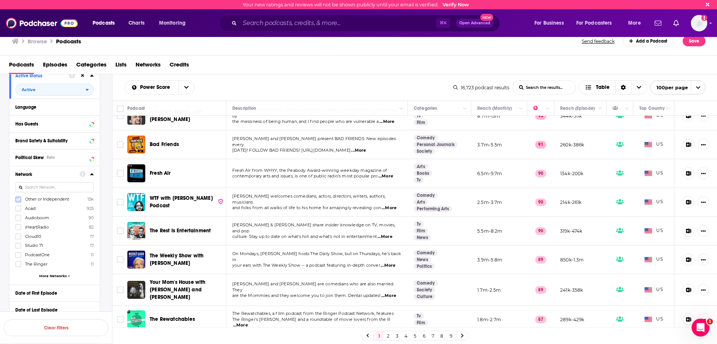
click at [18, 201] on icon at bounding box center [18, 198] width 4 height 3
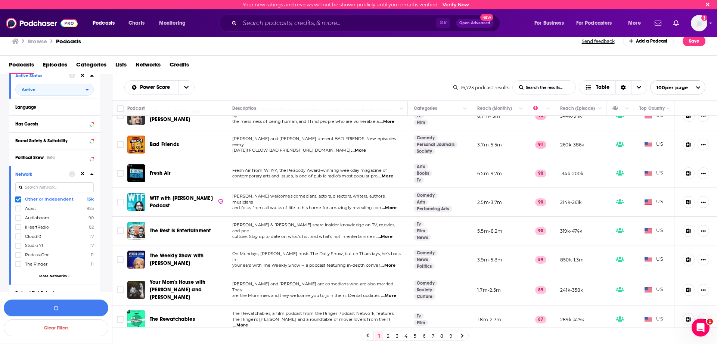
click at [52, 176] on div "Network" at bounding box center [39, 174] width 49 height 5
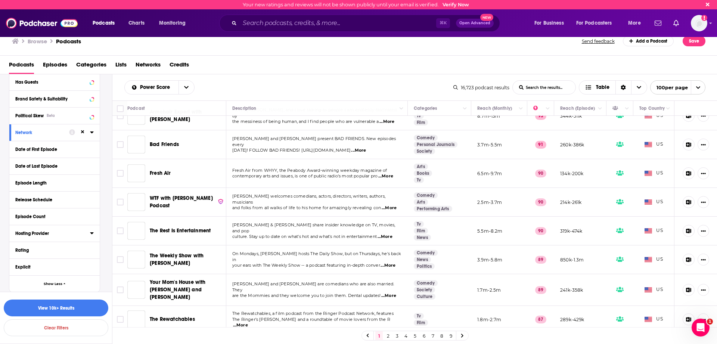
scroll to position [212, 0]
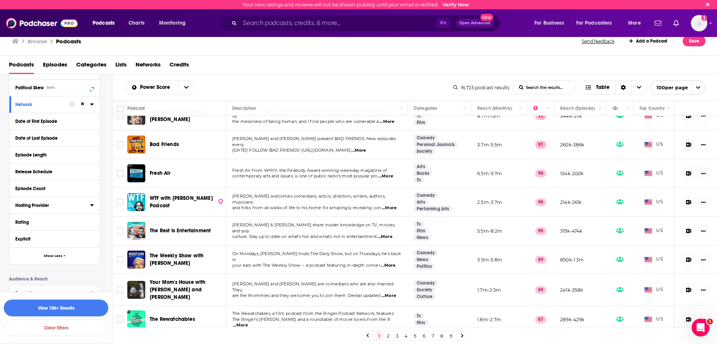
click at [49, 207] on div "Hosting Provider" at bounding box center [50, 205] width 70 height 5
click at [72, 203] on button "Hosting Provider" at bounding box center [52, 204] width 75 height 9
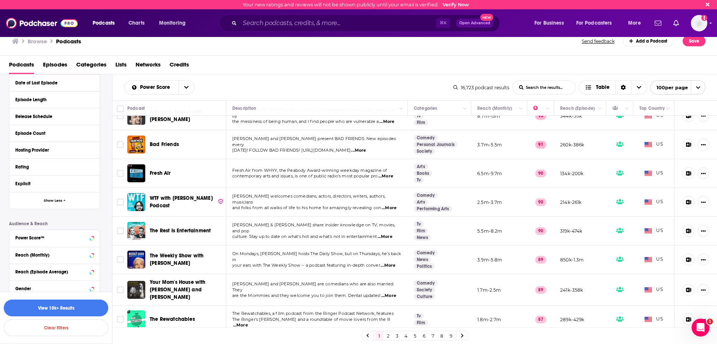
scroll to position [327, 0]
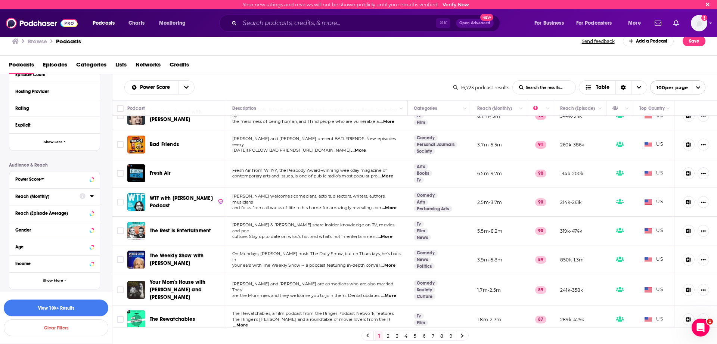
click at [43, 193] on button "Reach (Monthly)" at bounding box center [47, 195] width 64 height 9
click at [40, 208] on input "number" at bounding box center [33, 209] width 37 height 12
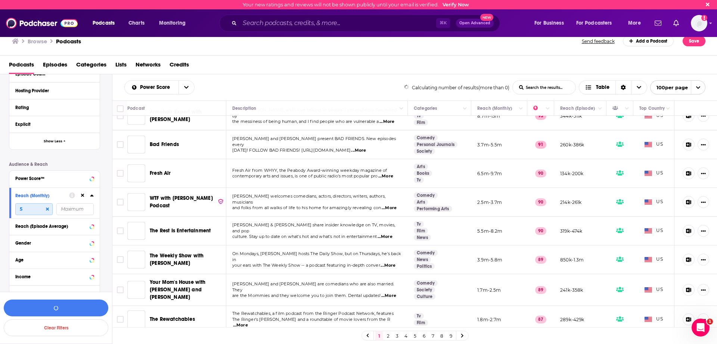
click at [44, 208] on input "5" at bounding box center [33, 209] width 37 height 12
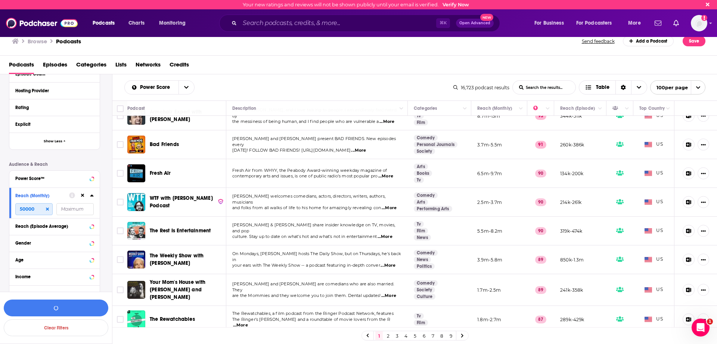
type input "50000"
click at [69, 210] on input "number" at bounding box center [74, 209] width 37 height 12
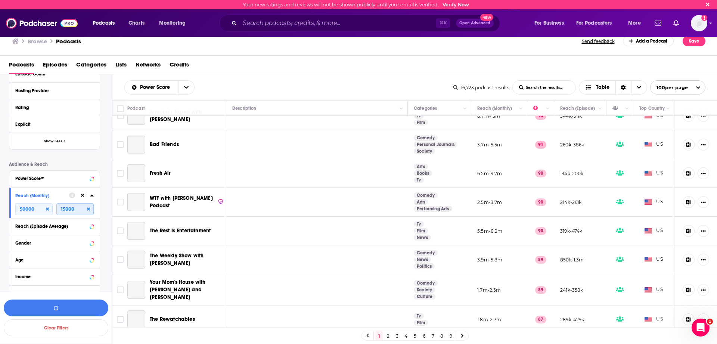
type input "150000"
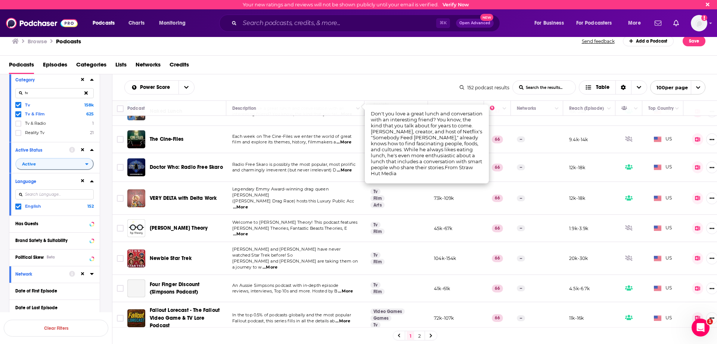
scroll to position [730, 0]
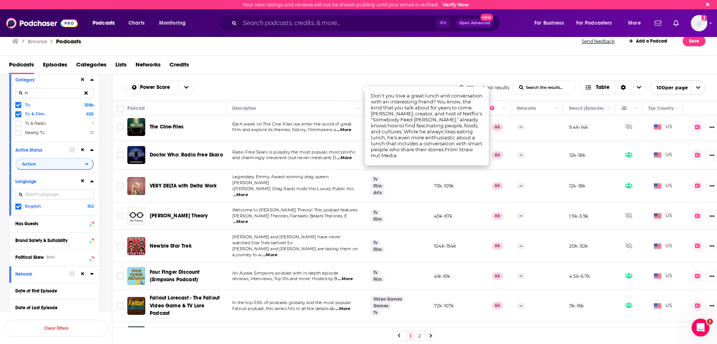
click at [340, 234] on span "Ricardo and Sara have never watched Star Trek before! So" at bounding box center [286, 239] width 108 height 11
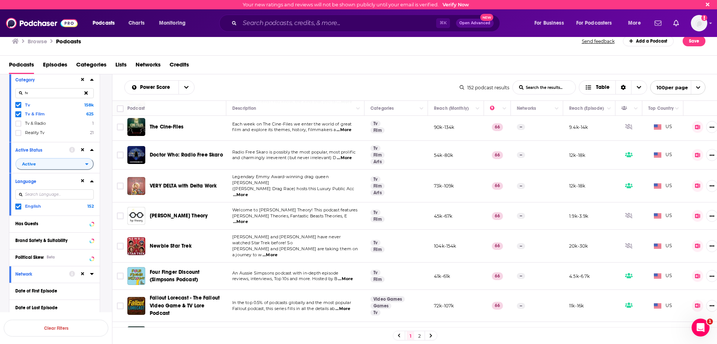
click at [277, 252] on span "...More" at bounding box center [269, 255] width 15 height 6
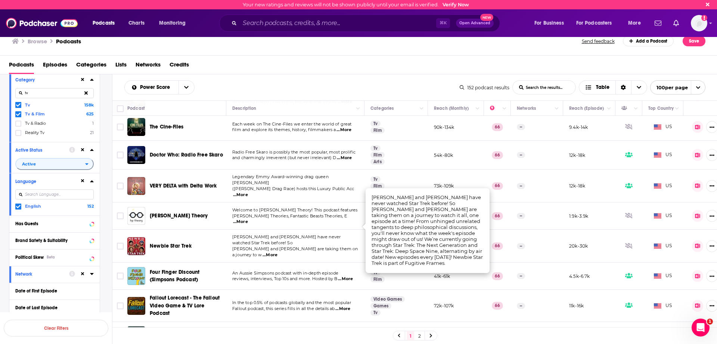
click at [316, 234] on span "Ricardo and Sara have never watched Star Trek before! So" at bounding box center [286, 239] width 108 height 11
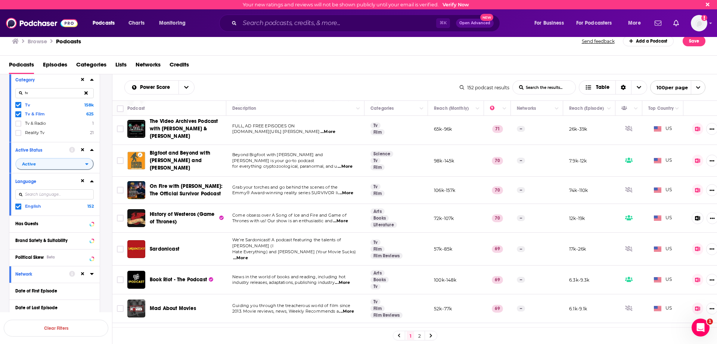
scroll to position [109, 0]
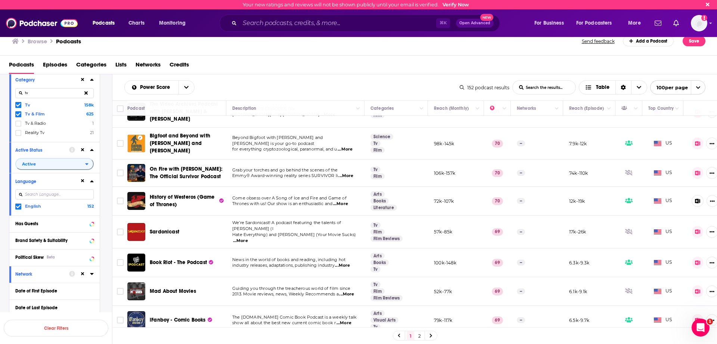
click at [248, 238] on span "...More" at bounding box center [240, 241] width 15 height 6
click at [286, 257] on p "News in the world of books and reading, including hot" at bounding box center [295, 260] width 126 height 6
click at [124, 64] on span "Lists" at bounding box center [120, 66] width 11 height 15
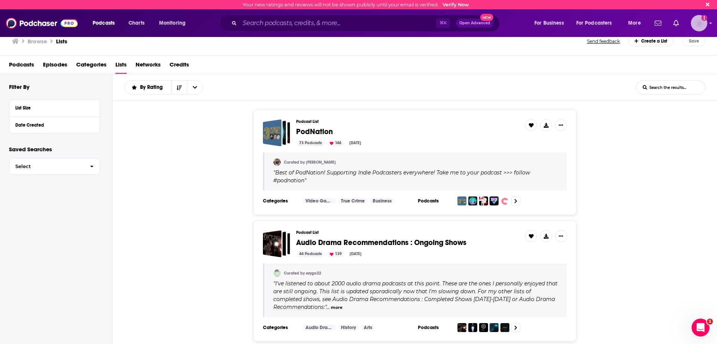
click at [694, 26] on img "Logged in as MegaphoneSupport" at bounding box center [698, 23] width 16 height 16
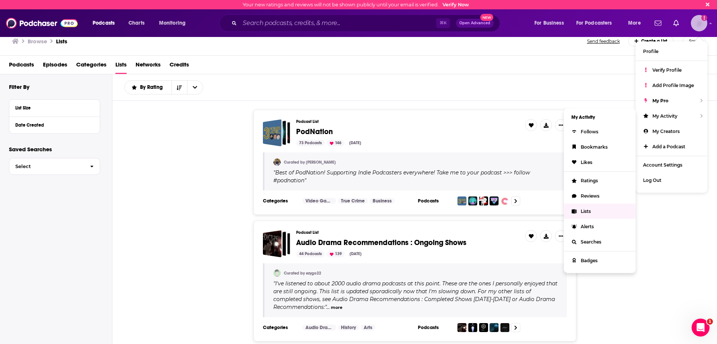
click at [595, 210] on link "Lists" at bounding box center [600, 210] width 72 height 15
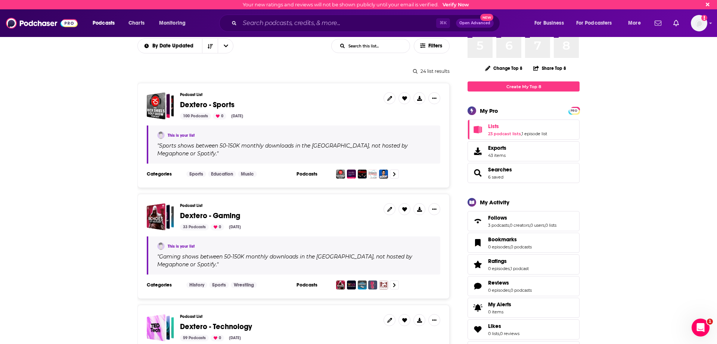
scroll to position [45, 0]
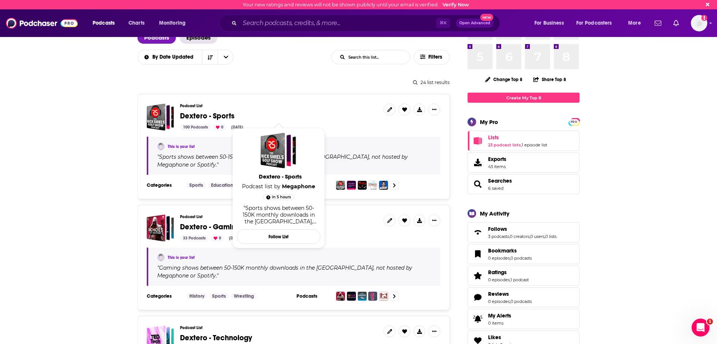
click at [213, 116] on span "Dextero - Sports" at bounding box center [207, 115] width 54 height 9
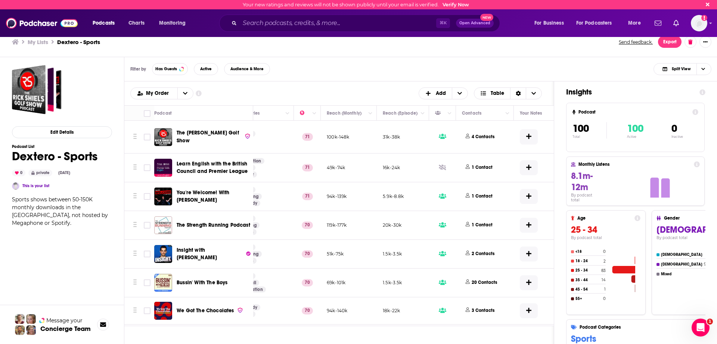
scroll to position [0, 206]
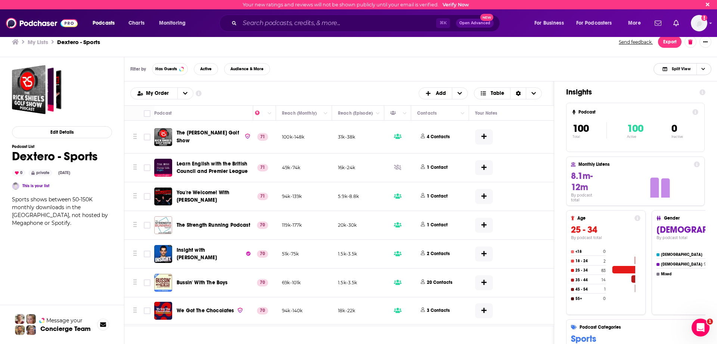
click at [679, 70] on span "Split View" at bounding box center [680, 69] width 19 height 4
click at [676, 89] on div "Podcast Only" at bounding box center [682, 94] width 58 height 13
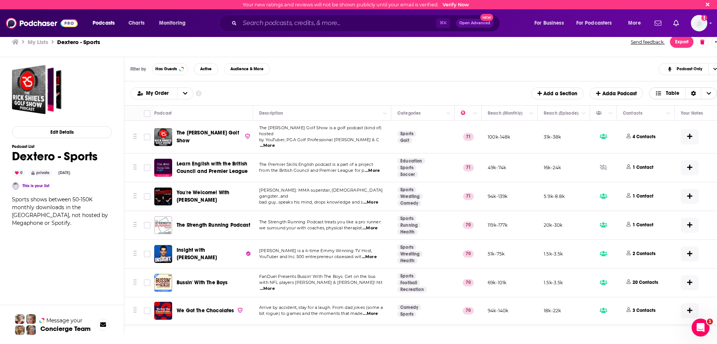
click at [689, 95] on div "Sort Direction" at bounding box center [693, 93] width 16 height 11
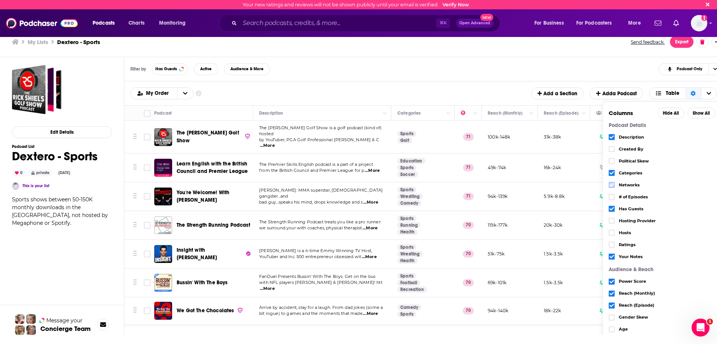
click at [608, 186] on label "Choose View" at bounding box center [611, 185] width 6 height 6
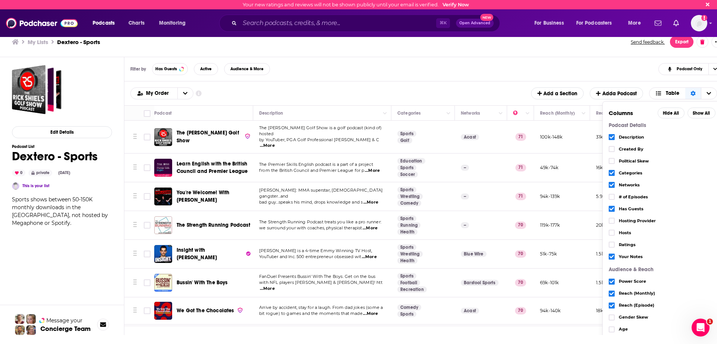
click at [512, 88] on div "My Order Customize Your List Order Select the “My Order” sort and remove all fi…" at bounding box center [426, 93] width 592 height 12
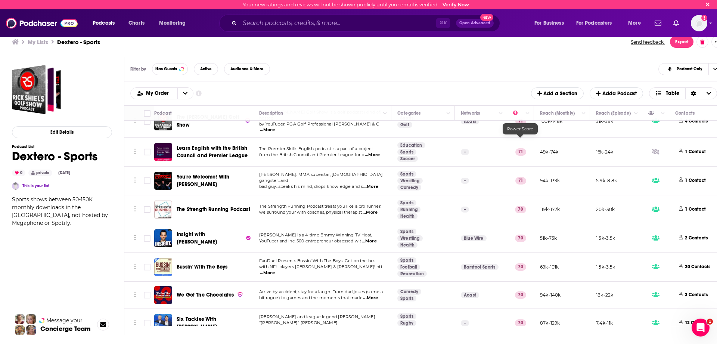
scroll to position [16, 0]
click at [371, 152] on span "...More" at bounding box center [372, 155] width 15 height 6
drag, startPoint x: 250, startPoint y: 150, endPoint x: 367, endPoint y: 1, distance: 189.6
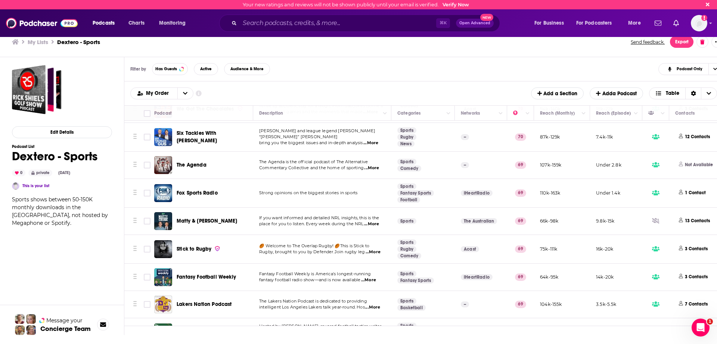
scroll to position [208, 0]
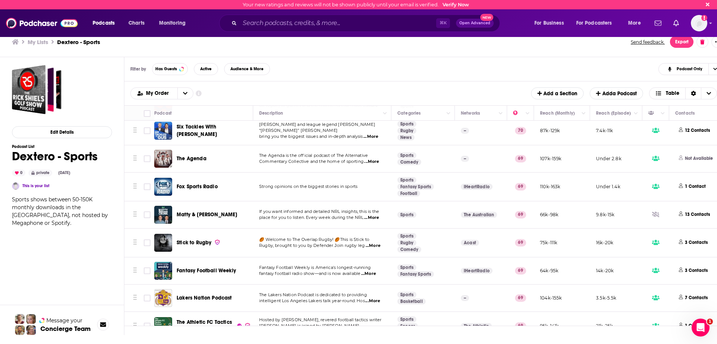
click at [372, 159] on span "...More" at bounding box center [371, 162] width 15 height 6
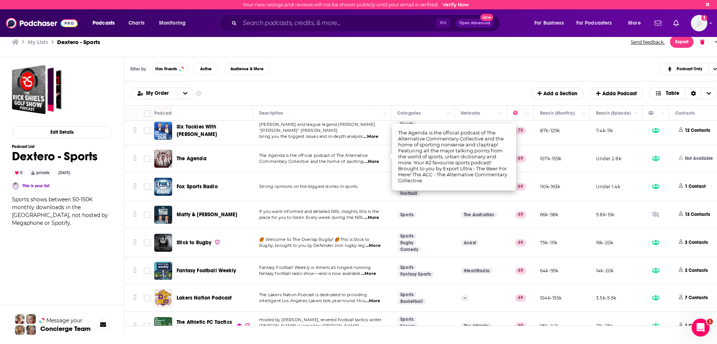
click at [312, 184] on span "Strong opinions on the biggest stories in sports" at bounding box center [308, 186] width 98 height 5
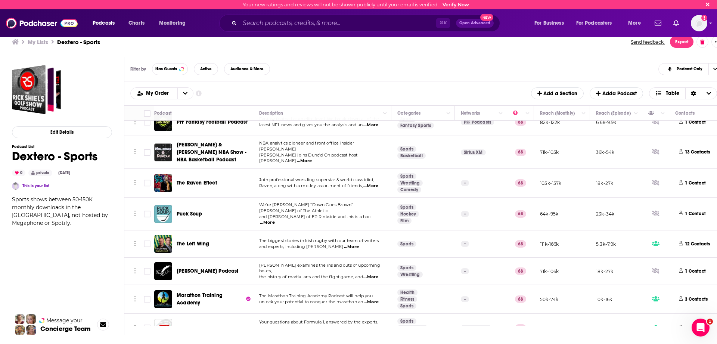
scroll to position [832, 0]
click at [373, 274] on span "...More" at bounding box center [370, 277] width 15 height 6
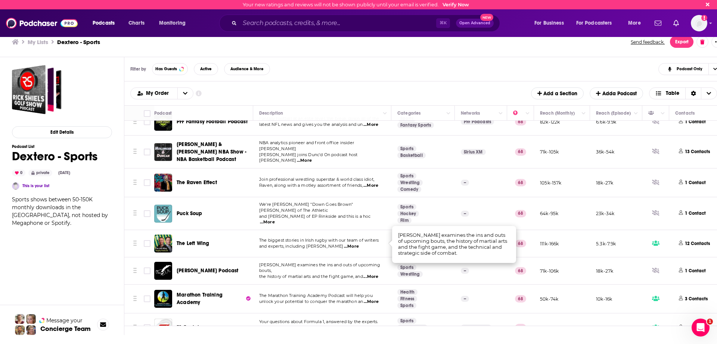
click at [359, 243] on span "...More" at bounding box center [351, 246] width 15 height 6
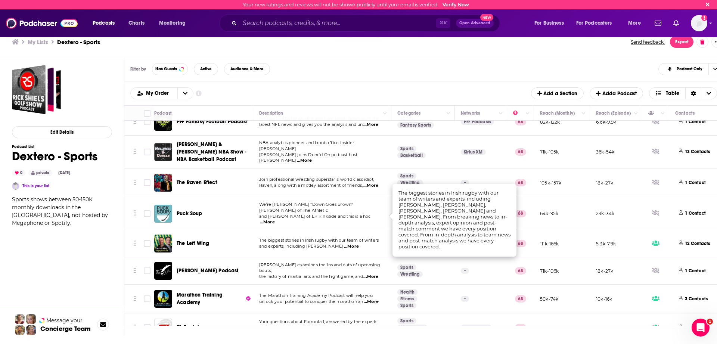
click at [275, 219] on span "...More" at bounding box center [267, 222] width 15 height 6
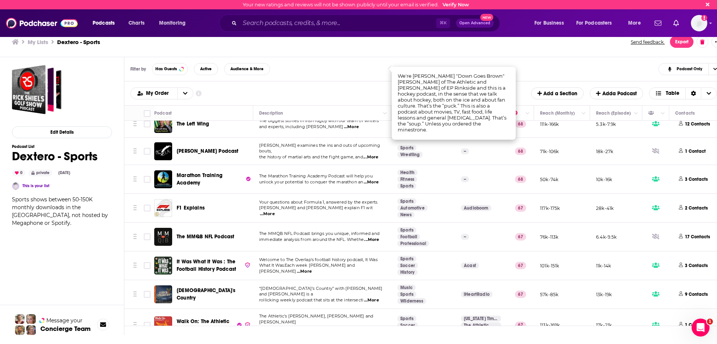
scroll to position [958, 0]
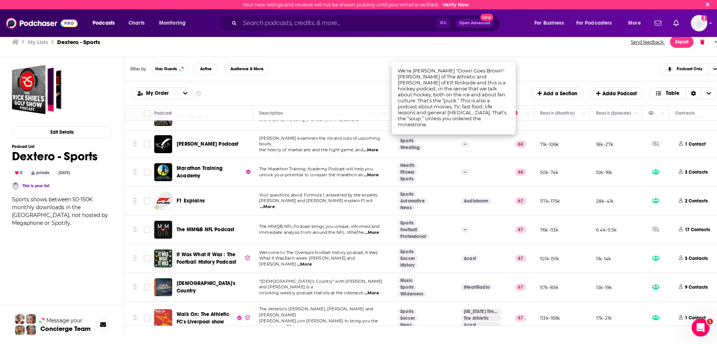
click at [372, 230] on span "...More" at bounding box center [371, 233] width 15 height 6
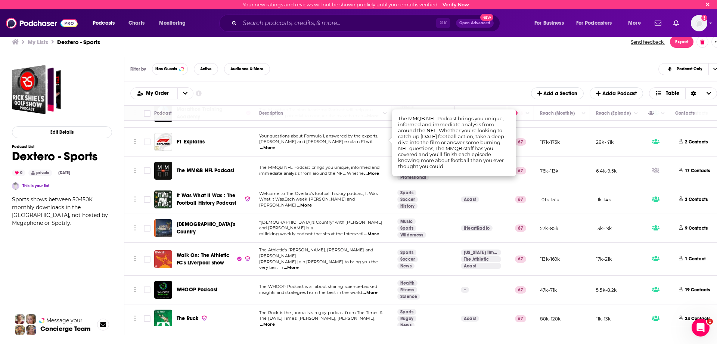
scroll to position [1024, 0]
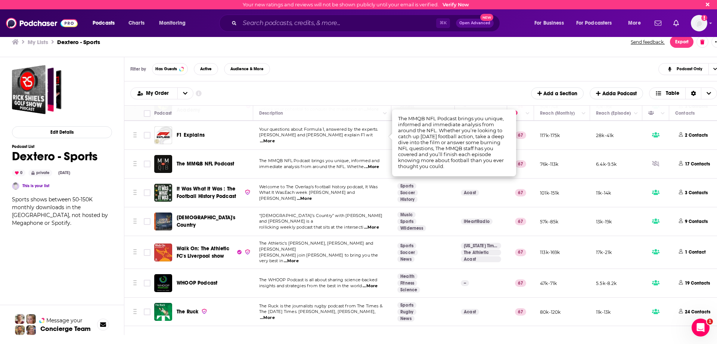
click at [377, 283] on span "...More" at bounding box center [369, 286] width 15 height 6
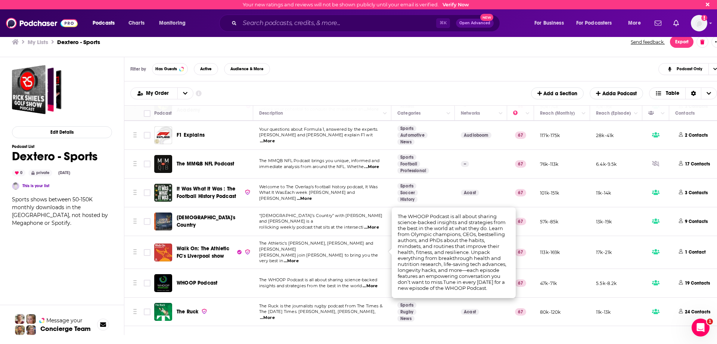
click at [377, 283] on span "...More" at bounding box center [369, 286] width 15 height 6
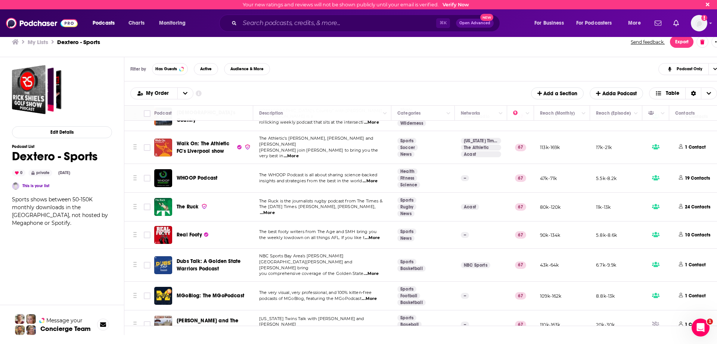
scroll to position [1139, 0]
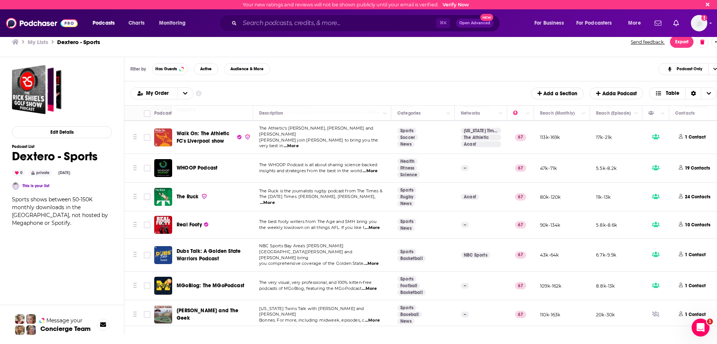
click at [371, 317] on span "...More" at bounding box center [372, 320] width 15 height 6
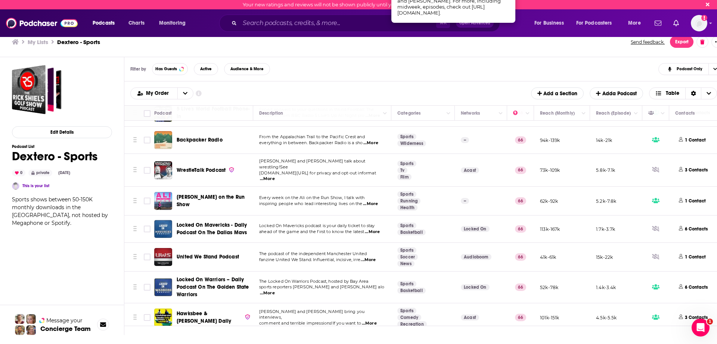
scroll to position [1534, 0]
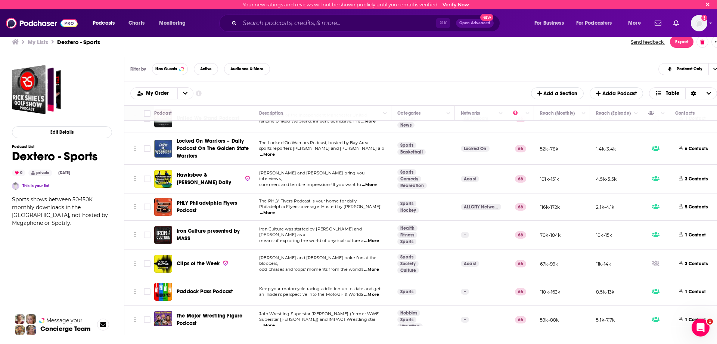
click at [372, 238] on span "...More" at bounding box center [371, 241] width 15 height 6
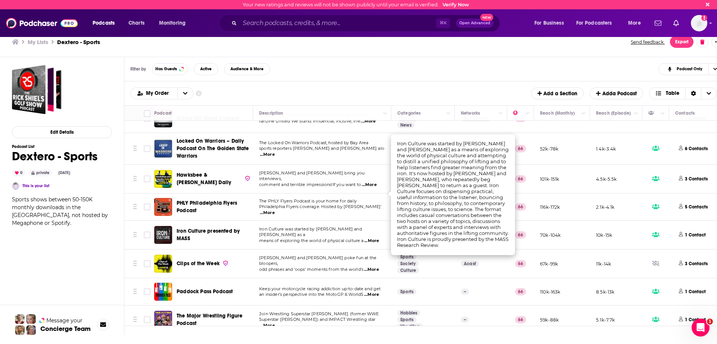
click at [430, 278] on td "Sports" at bounding box center [422, 291] width 63 height 27
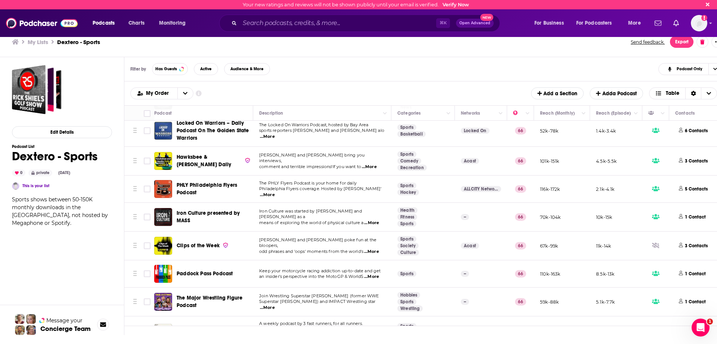
scroll to position [1552, 0]
click at [375, 273] on span "...More" at bounding box center [371, 276] width 15 height 6
click at [243, 264] on div "Paddock Pass Podcast" at bounding box center [216, 273] width 78 height 18
click at [371, 273] on span "...More" at bounding box center [371, 276] width 15 height 6
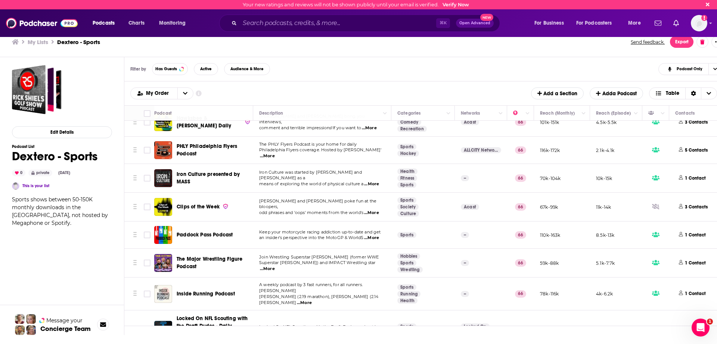
scroll to position [1623, 0]
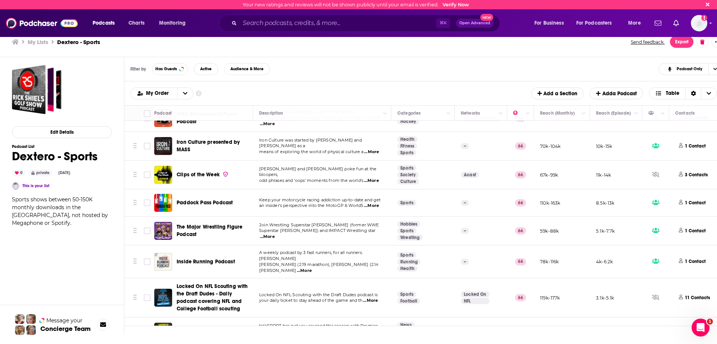
click at [44, 43] on h3 "My Lists" at bounding box center [38, 41] width 21 height 7
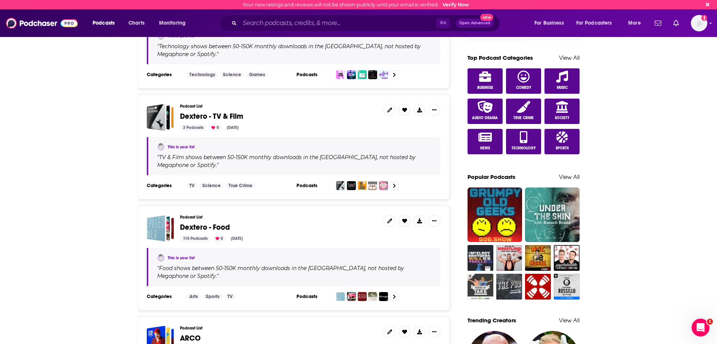
scroll to position [379, 0]
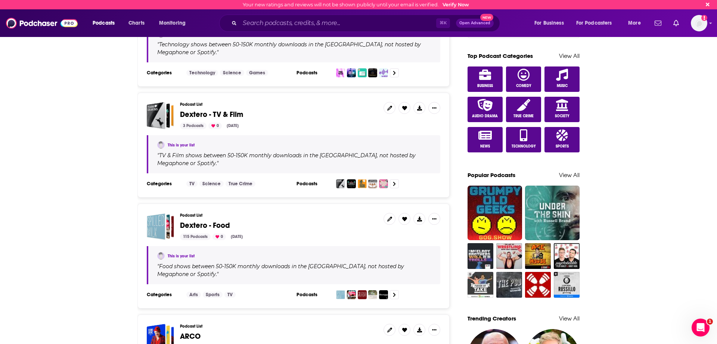
click at [219, 221] on span "Dextero - Food" at bounding box center [205, 225] width 50 height 9
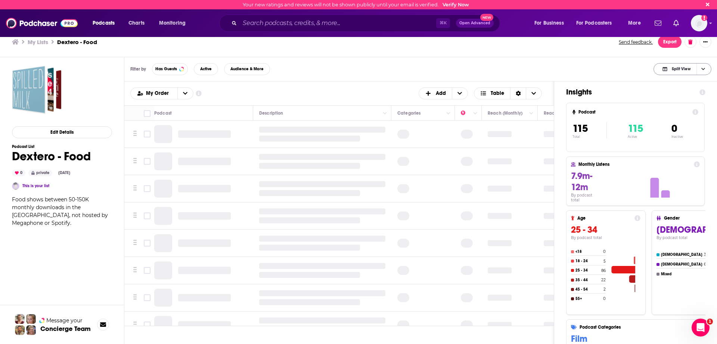
click at [686, 68] on span "Split View" at bounding box center [680, 69] width 19 height 4
click at [681, 90] on div "Podcast Only" at bounding box center [682, 94] width 58 height 13
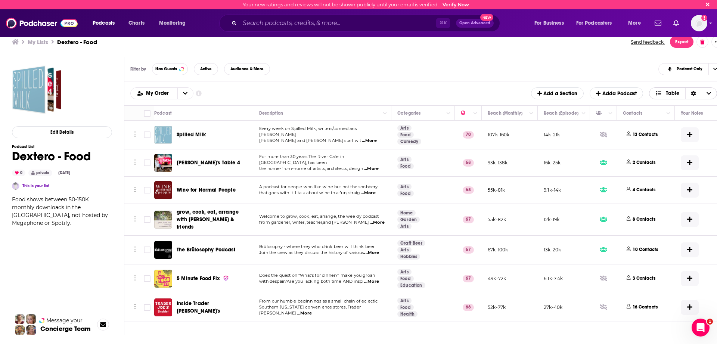
click at [695, 93] on icon "Sort Direction" at bounding box center [692, 93] width 5 height 5
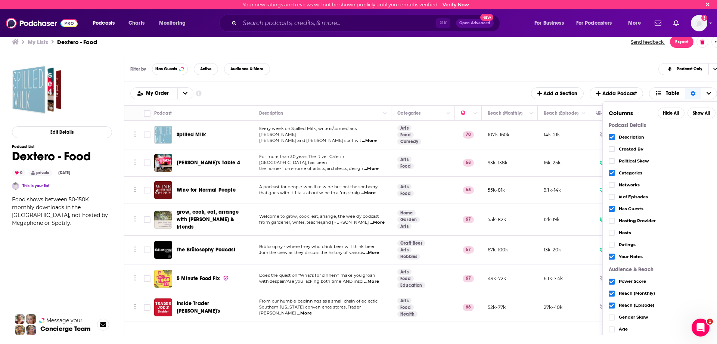
click at [615, 186] on div "Networks" at bounding box center [661, 185] width 107 height 12
click at [608, 182] on label "Choose View" at bounding box center [611, 185] width 6 height 6
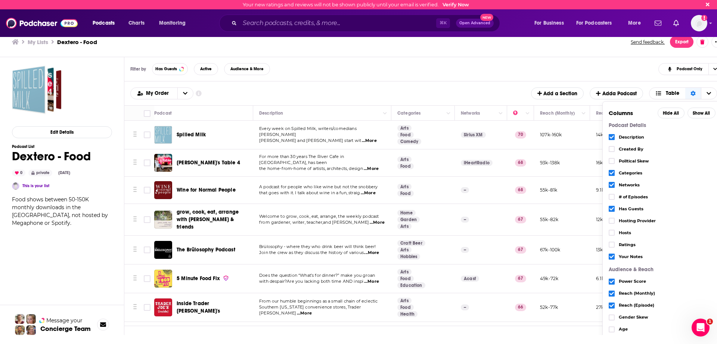
click at [490, 90] on div "My Order Customize Your List Order Select the “My Order” sort and remove all fi…" at bounding box center [426, 93] width 592 height 12
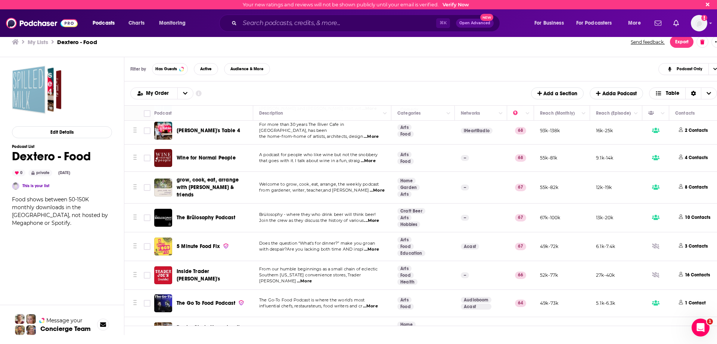
scroll to position [49, 0]
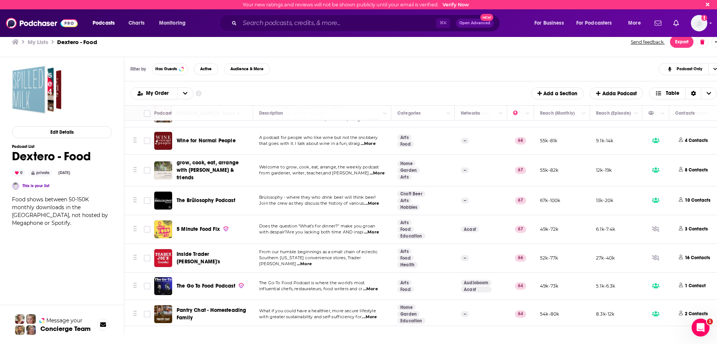
click at [368, 144] on span "...More" at bounding box center [368, 144] width 15 height 6
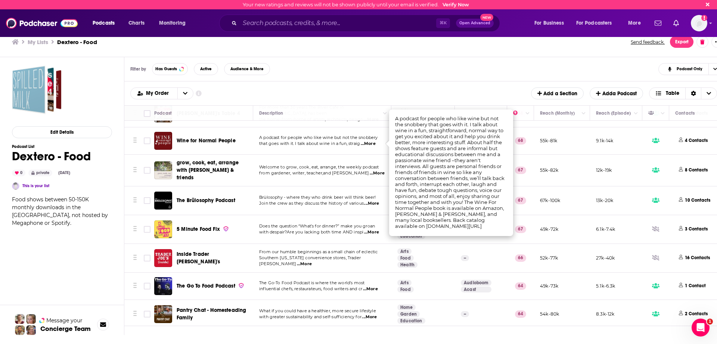
click at [368, 144] on span "...More" at bounding box center [368, 144] width 15 height 6
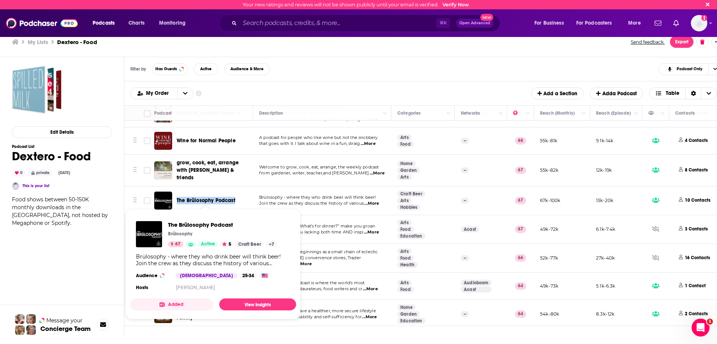
drag, startPoint x: 240, startPoint y: 198, endPoint x: 177, endPoint y: 198, distance: 62.3
click at [177, 198] on div "The Brülosophy Podcast" at bounding box center [216, 200] width 78 height 7
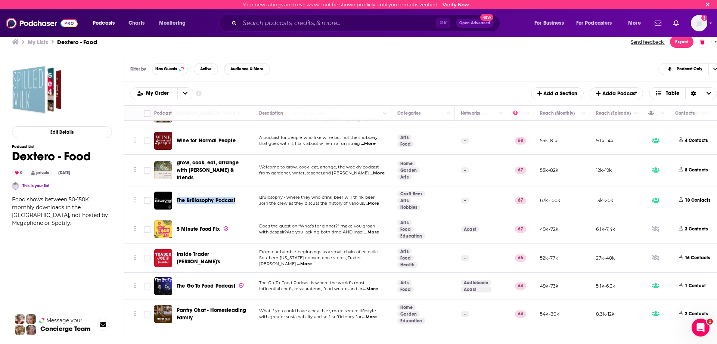
copy span "The Brülosophy Podcast"
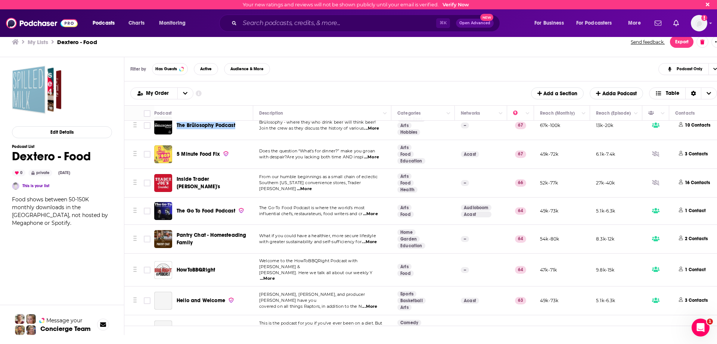
scroll to position [149, 0]
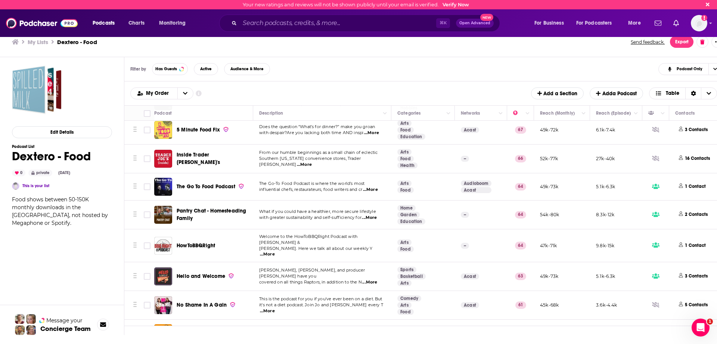
click at [312, 162] on span "...More" at bounding box center [304, 165] width 15 height 6
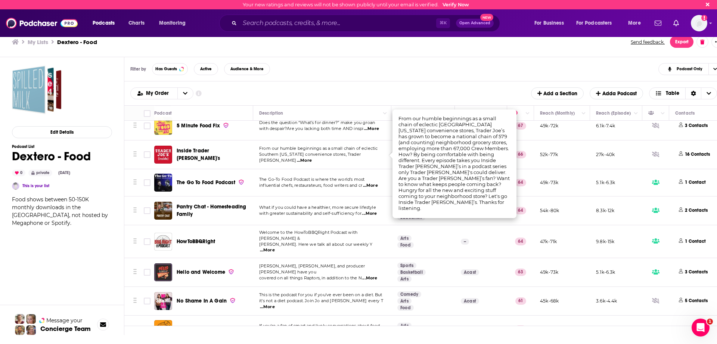
scroll to position [153, 0]
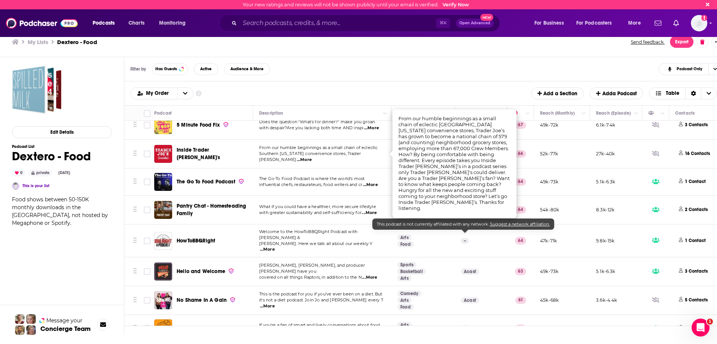
click at [263, 210] on span "with greater sustainability and self-sufficiency for" at bounding box center [310, 212] width 102 height 5
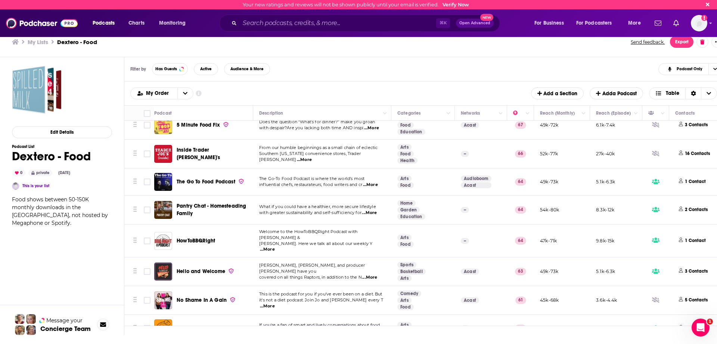
click at [377, 210] on span "...More" at bounding box center [369, 213] width 15 height 6
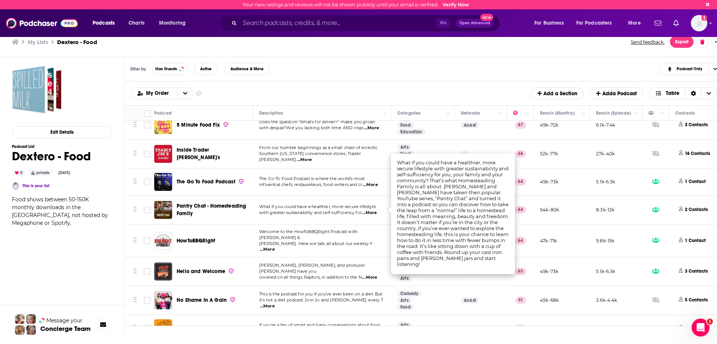
click at [306, 210] on span "with greater sustainability and self-sufficiency for" at bounding box center [310, 212] width 102 height 5
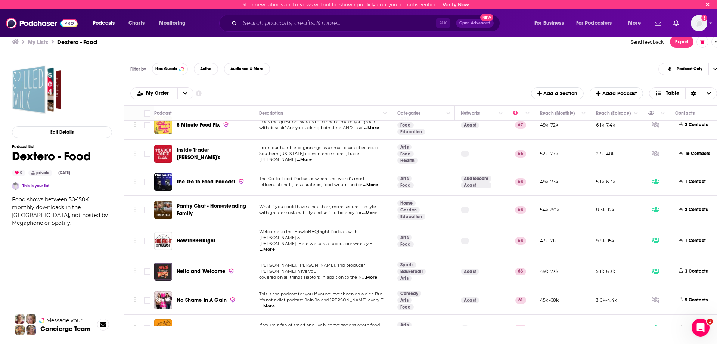
click at [321, 176] on span "The Go-To Food Podcast is where the world’s most" at bounding box center [311, 178] width 105 height 5
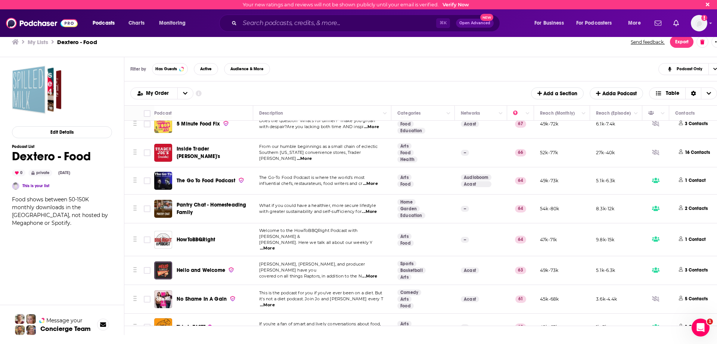
scroll to position [155, 0]
click at [275, 245] on span "...More" at bounding box center [267, 248] width 15 height 6
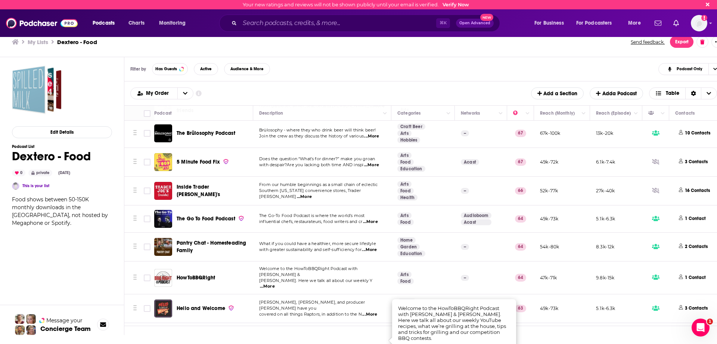
scroll to position [0, 0]
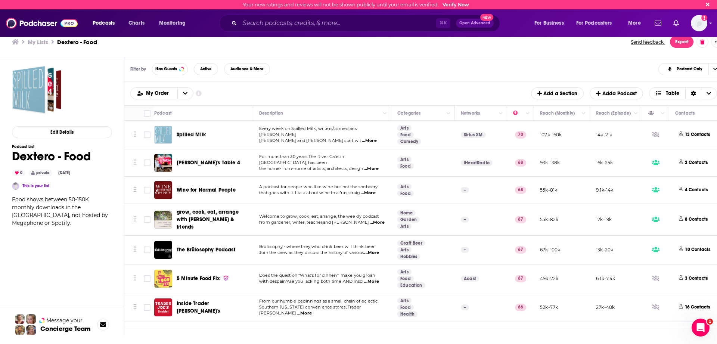
click at [36, 44] on h3 "My Lists" at bounding box center [38, 41] width 21 height 7
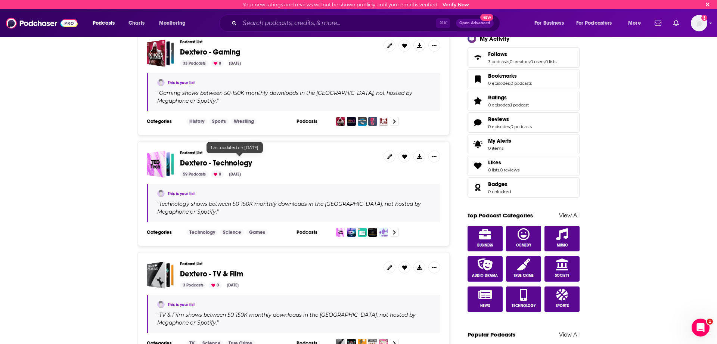
scroll to position [283, 0]
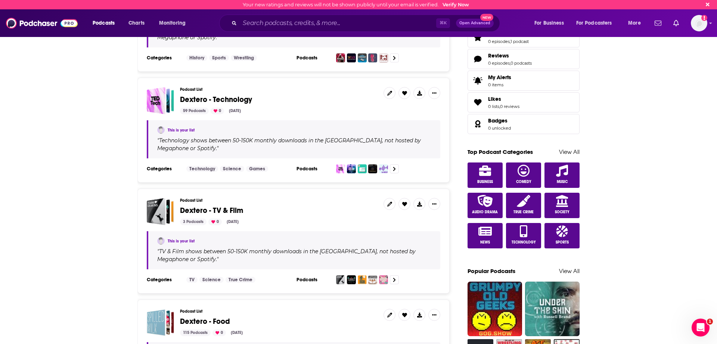
click at [226, 95] on span "Dextero - Technology" at bounding box center [216, 99] width 72 height 9
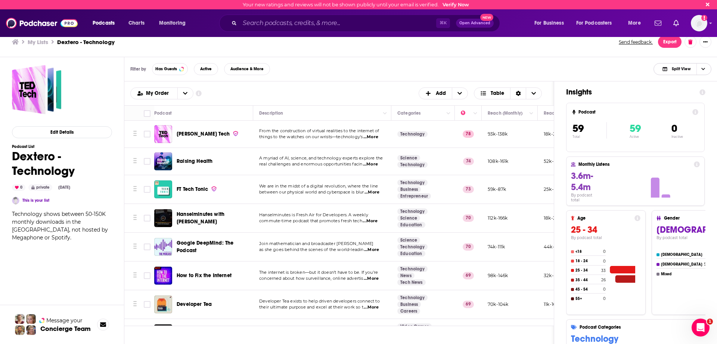
click at [697, 71] on span "Choose View" at bounding box center [702, 68] width 13 height 11
click at [687, 71] on span "Split View" at bounding box center [680, 69] width 19 height 4
click at [687, 72] on span "Split View" at bounding box center [675, 69] width 41 height 10
click at [687, 92] on span "Podcast Only" at bounding box center [686, 94] width 37 height 4
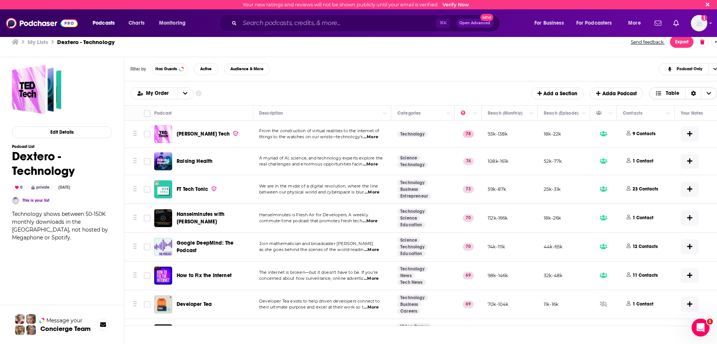
click at [688, 92] on div "Sort Direction" at bounding box center [693, 93] width 16 height 11
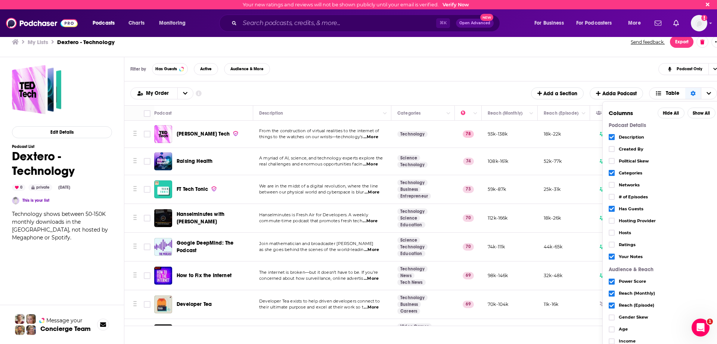
click at [626, 187] on span "Networks" at bounding box center [666, 185] width 97 height 4
click at [608, 185] on label "Choose View" at bounding box center [611, 185] width 6 height 6
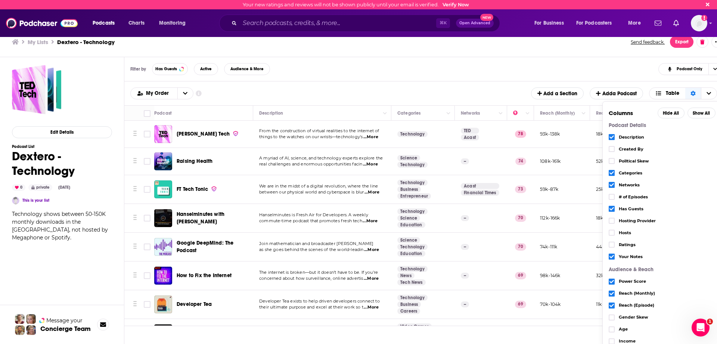
click at [477, 70] on div "Filter by Has Guests Active Audience & More Podcast Only" at bounding box center [426, 69] width 605 height 24
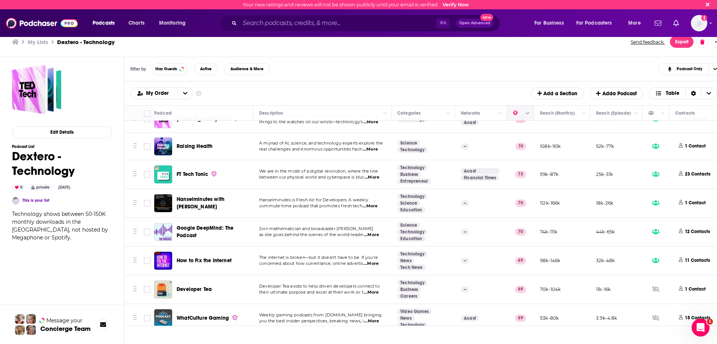
scroll to position [16, 0]
click at [369, 233] on span "...More" at bounding box center [371, 234] width 15 height 6
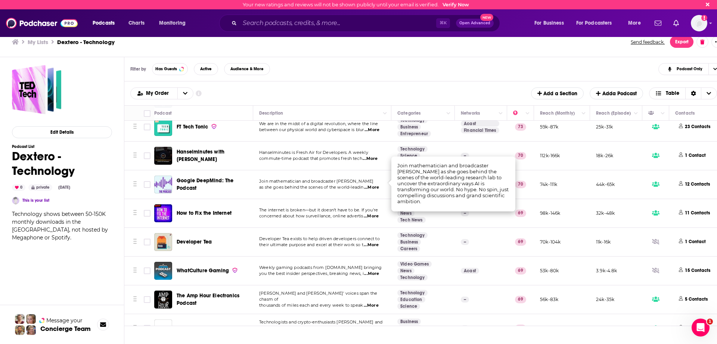
scroll to position [68, 0]
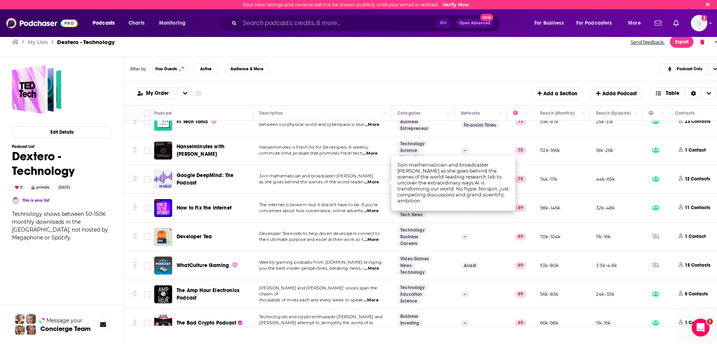
click at [337, 209] on span "concerned about how surveillance, online advertis" at bounding box center [311, 210] width 104 height 5
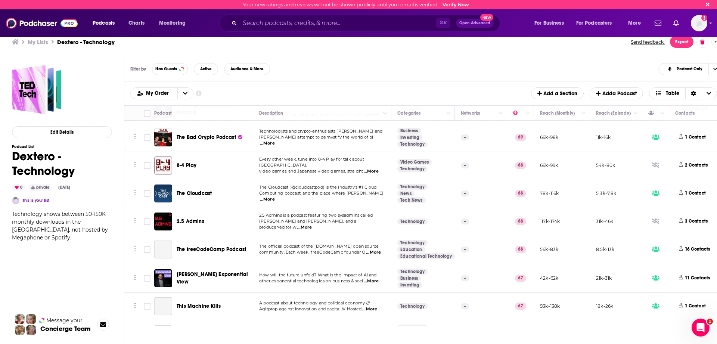
scroll to position [301, 0]
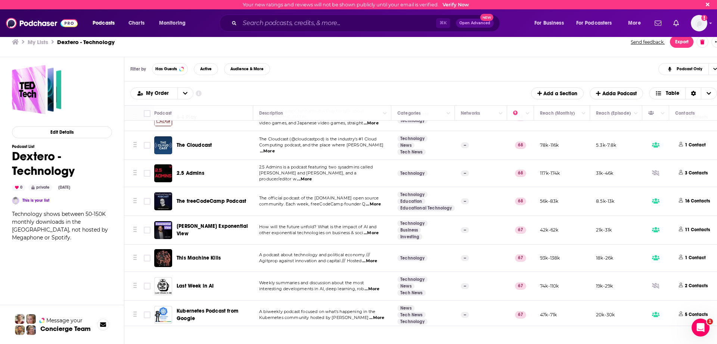
click at [275, 148] on span "...More" at bounding box center [267, 151] width 15 height 6
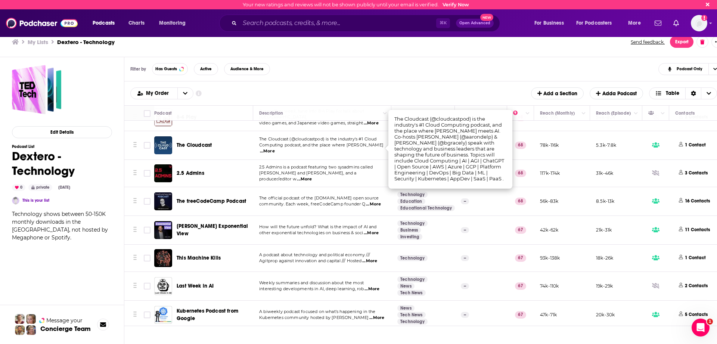
click at [296, 174] on span "Allan Jude and Jim Salter, and a producer/editor w" at bounding box center [307, 175] width 97 height 11
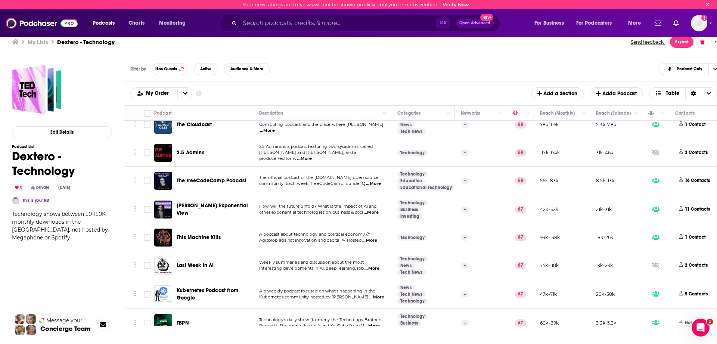
scroll to position [322, 0]
click at [373, 238] on span "...More" at bounding box center [369, 240] width 15 height 6
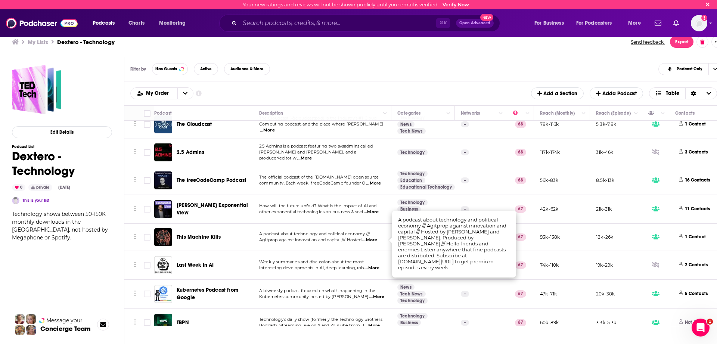
click at [373, 238] on span "...More" at bounding box center [369, 240] width 15 height 6
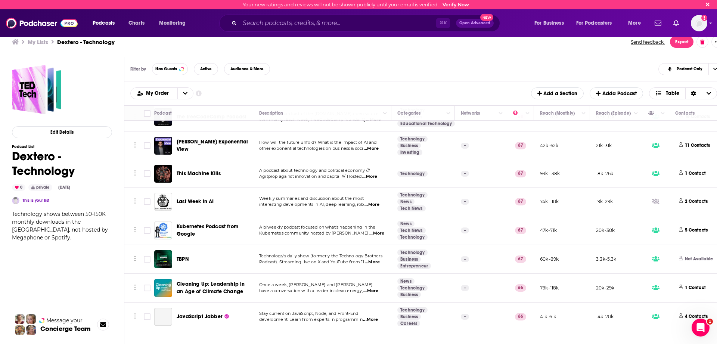
scroll to position [454, 0]
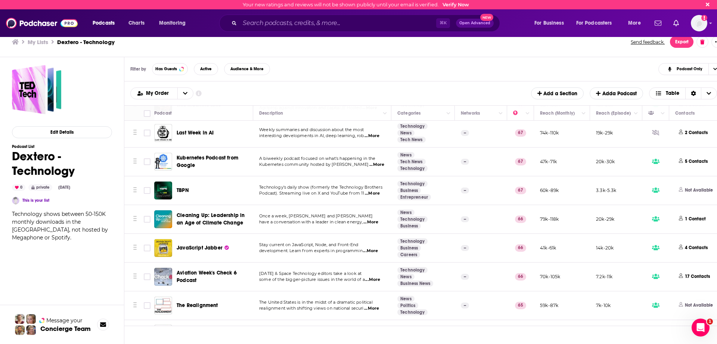
click at [378, 278] on span "...More" at bounding box center [372, 280] width 15 height 6
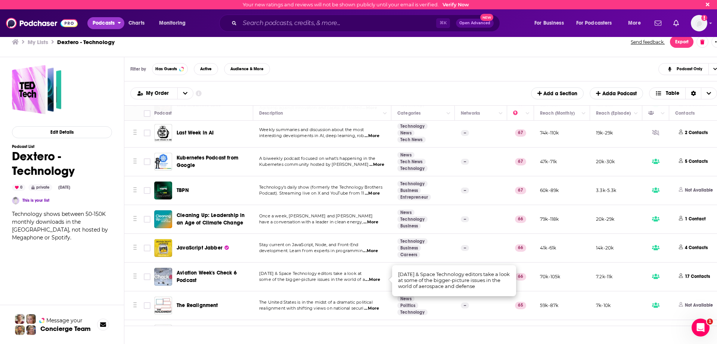
click at [109, 24] on span "Podcasts" at bounding box center [104, 23] width 22 height 10
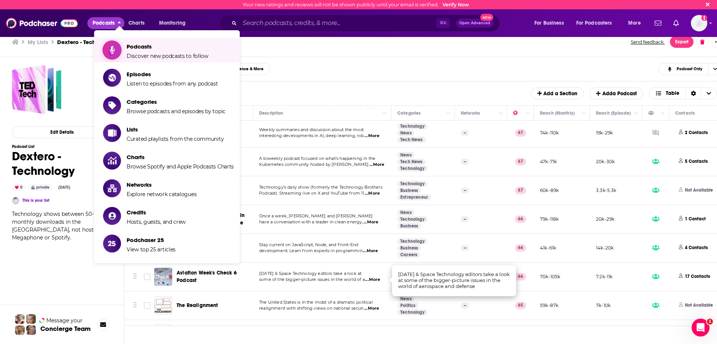
click at [134, 46] on span "Podcasts" at bounding box center [168, 46] width 82 height 7
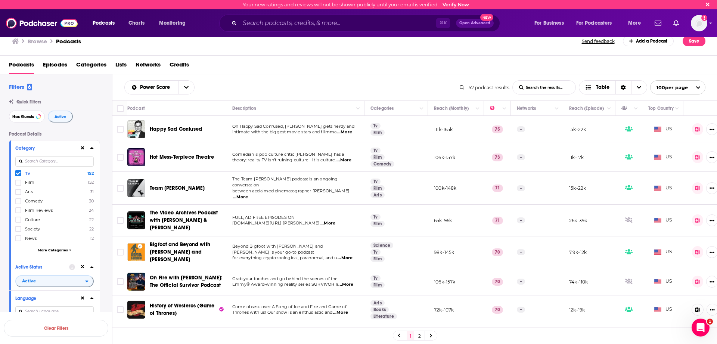
click at [18, 174] on icon at bounding box center [18, 173] width 4 height 3
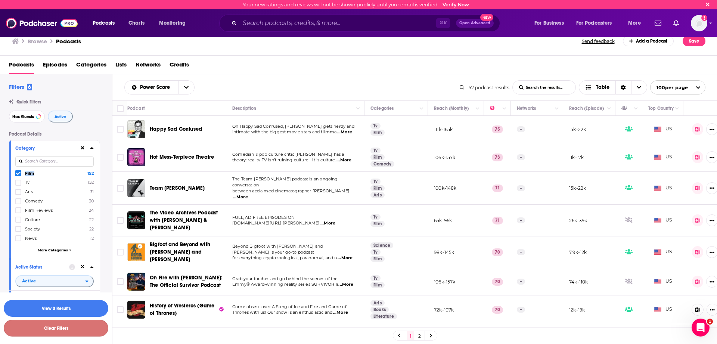
click at [62, 324] on button "Clear Filters" at bounding box center [56, 327] width 105 height 17
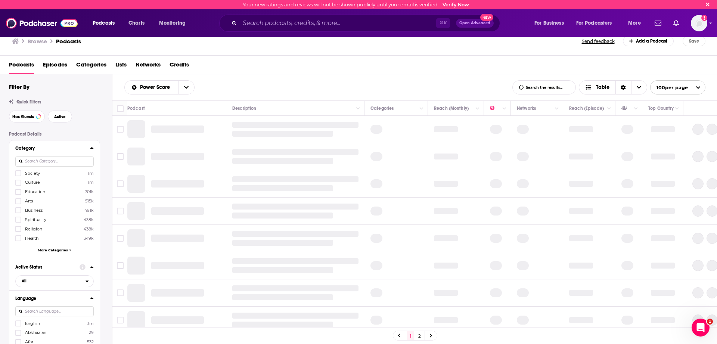
click at [77, 165] on input at bounding box center [54, 161] width 78 height 10
type input "food"
click at [15, 175] on label at bounding box center [18, 173] width 6 height 6
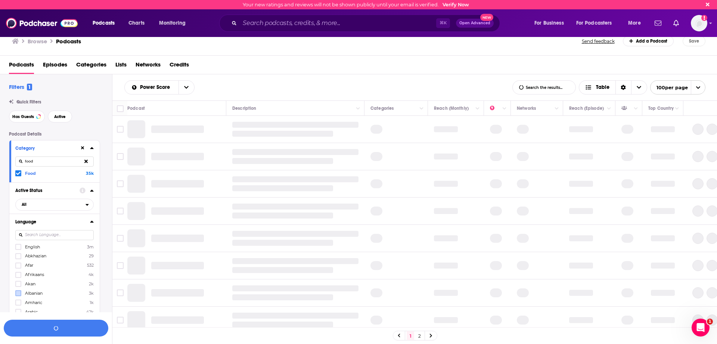
scroll to position [52, 0]
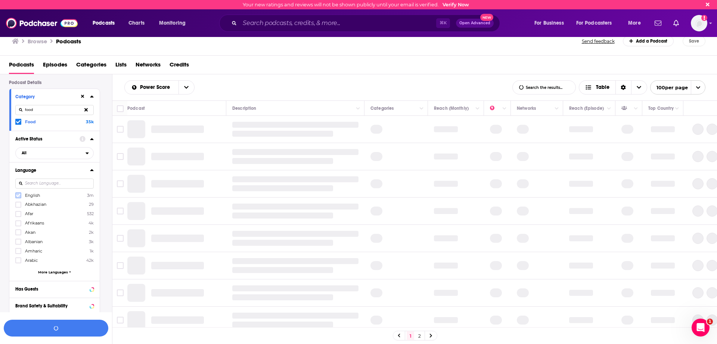
click at [18, 196] on icon at bounding box center [18, 195] width 4 height 4
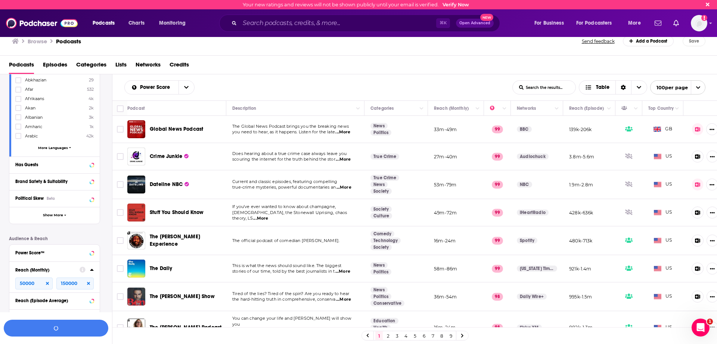
scroll to position [202, 0]
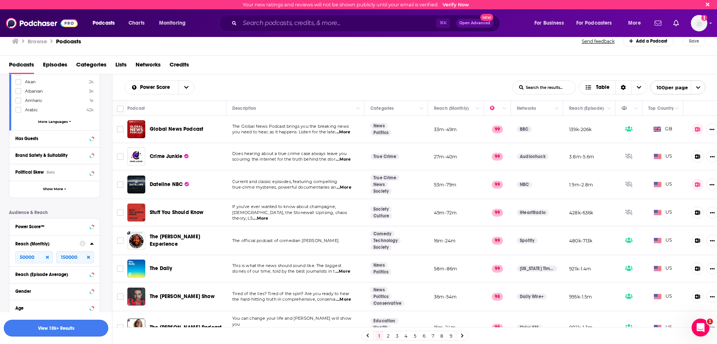
click at [83, 319] on button "View 10k+ Results" at bounding box center [56, 327] width 105 height 17
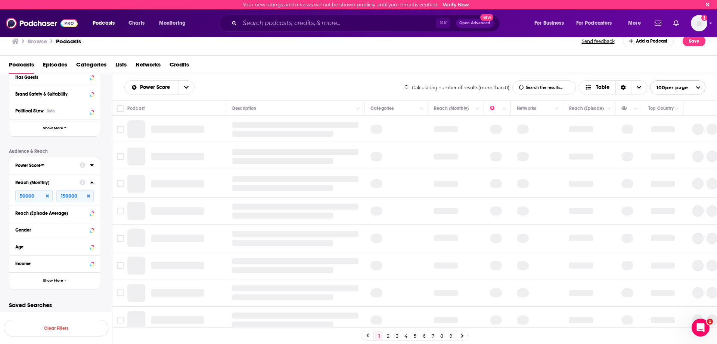
scroll to position [188, 0]
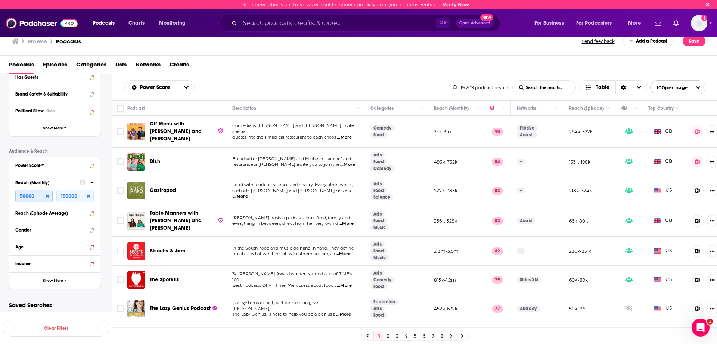
click at [49, 193] on input "50000" at bounding box center [33, 196] width 37 height 12
click at [47, 197] on icon at bounding box center [47, 196] width 3 height 4
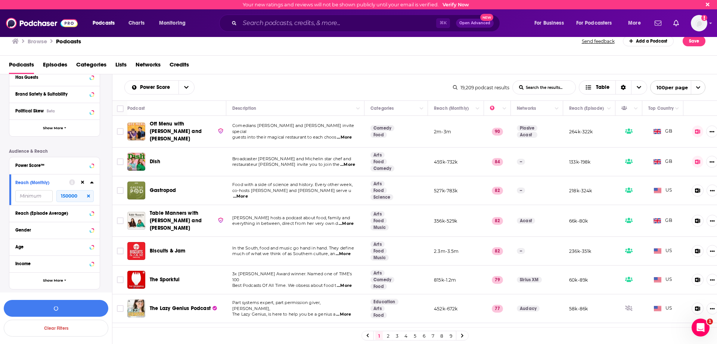
click at [88, 196] on icon at bounding box center [88, 196] width 3 height 4
click at [63, 308] on button "View 10k+ Results" at bounding box center [56, 308] width 105 height 17
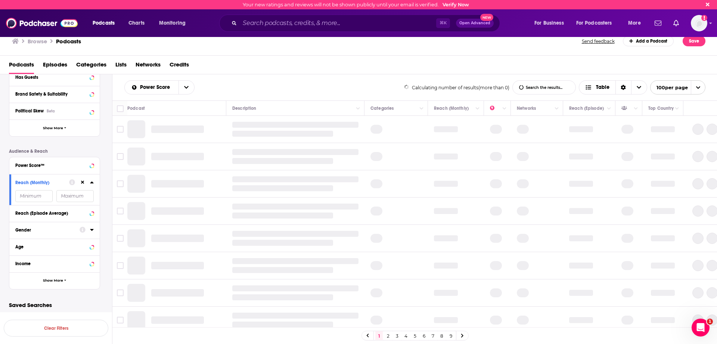
click at [37, 199] on input "number" at bounding box center [33, 196] width 37 height 12
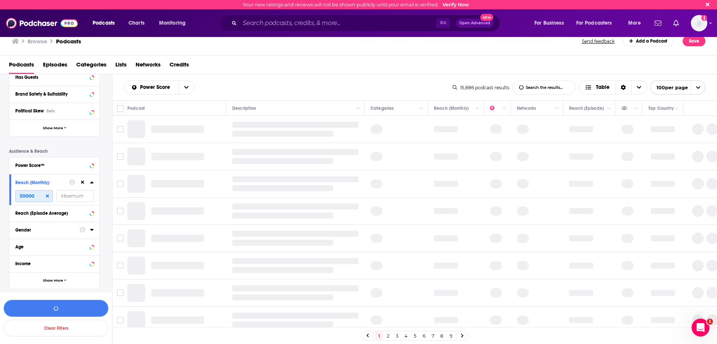
type input "50000"
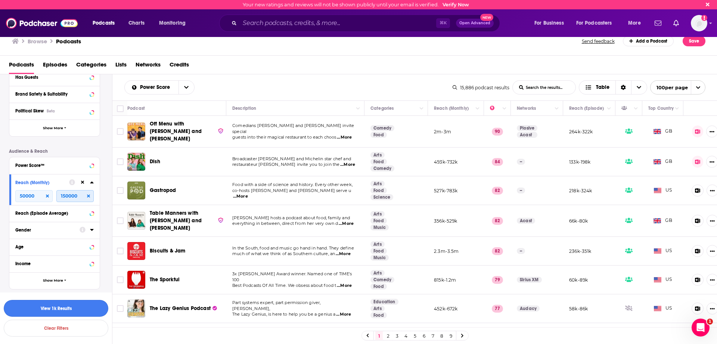
type input "150000"
click at [68, 306] on button "View 1k Results" at bounding box center [56, 308] width 105 height 17
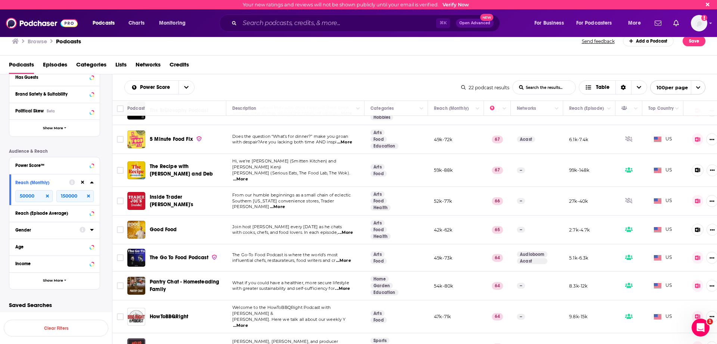
scroll to position [261, 0]
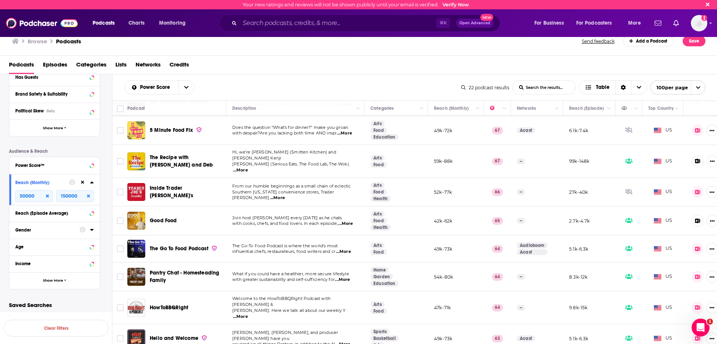
click at [248, 167] on span "...More" at bounding box center [240, 170] width 15 height 6
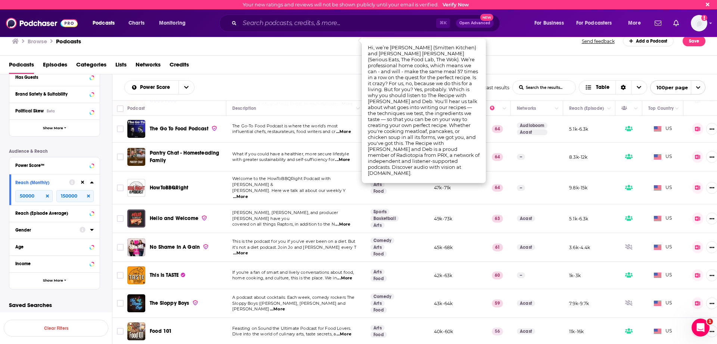
scroll to position [395, 0]
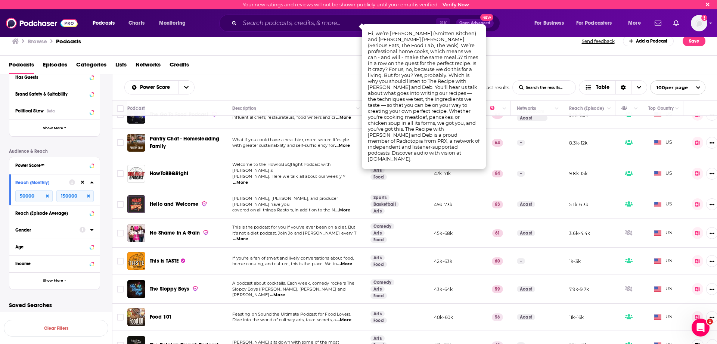
click at [343, 343] on span "...More" at bounding box center [346, 348] width 15 height 6
